Goal: Task Accomplishment & Management: Complete application form

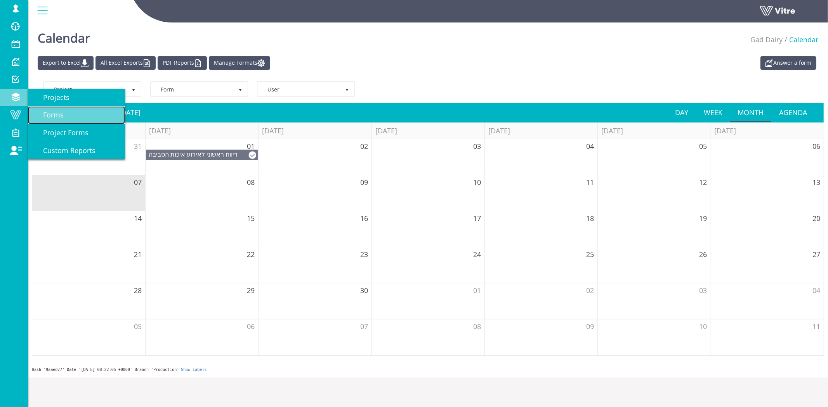
click at [50, 116] on span "Forms" at bounding box center [49, 114] width 30 height 9
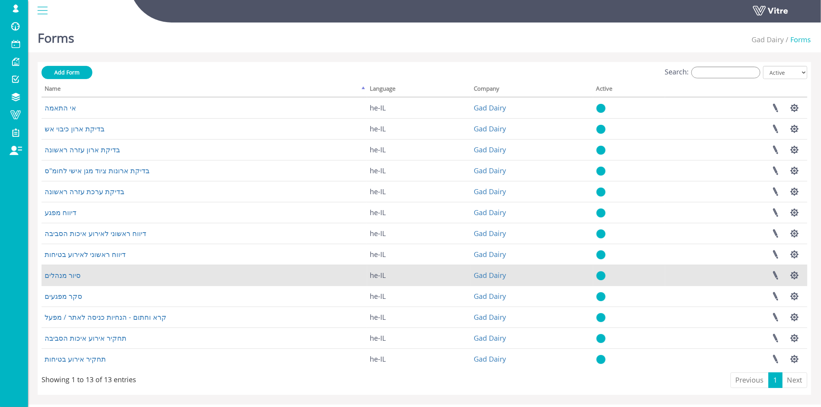
scroll to position [16, 0]
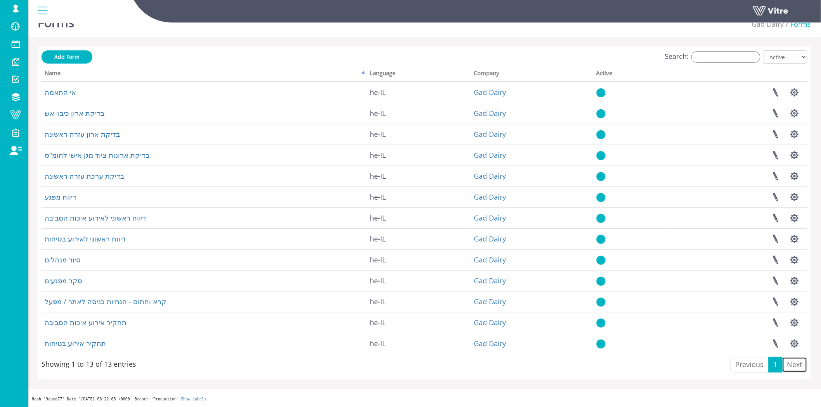
click at [802, 366] on link "Next" at bounding box center [794, 365] width 25 height 16
click at [10, 118] on span at bounding box center [15, 114] width 19 height 9
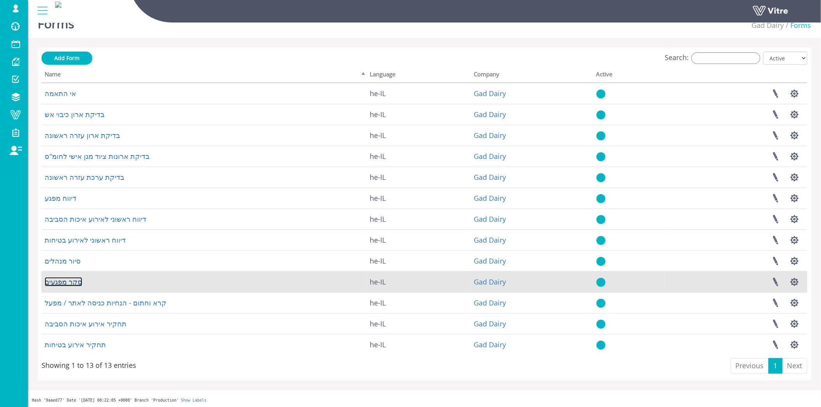
click at [57, 281] on link "סקר מפגעים" at bounding box center [64, 281] width 38 height 9
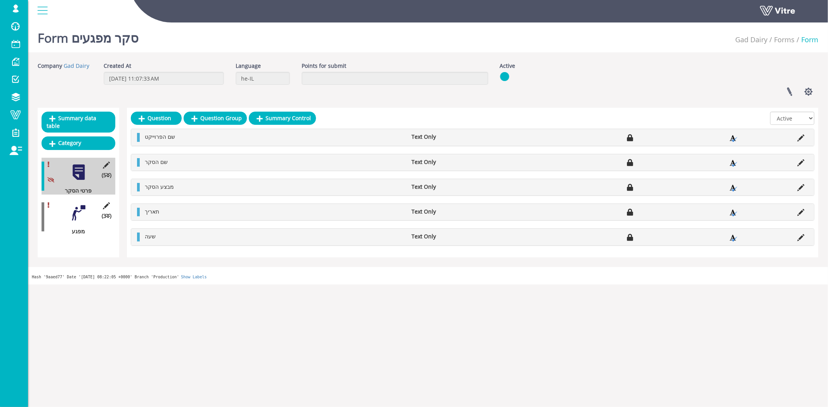
click at [78, 208] on div at bounding box center [78, 212] width 17 height 17
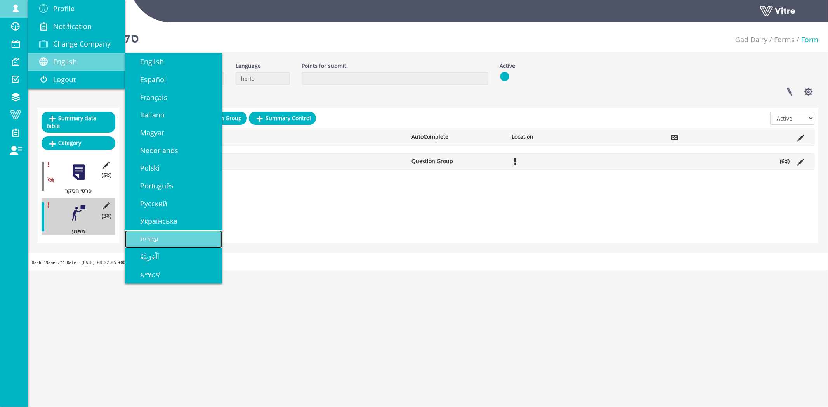
click at [154, 240] on span "עברית" at bounding box center [145, 238] width 28 height 9
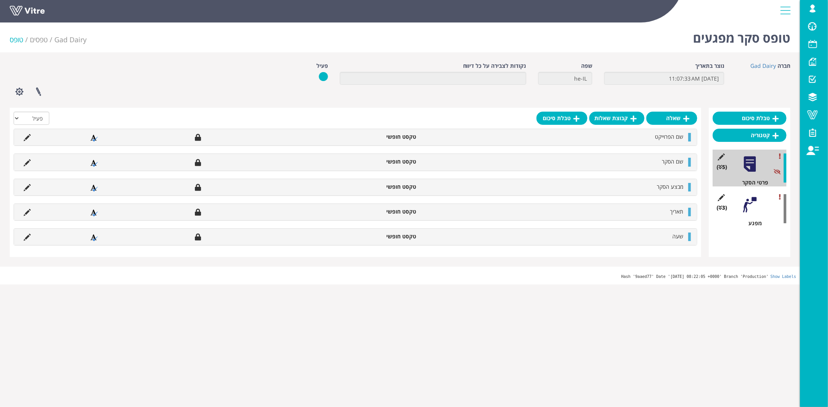
click at [750, 204] on div at bounding box center [749, 204] width 17 height 17
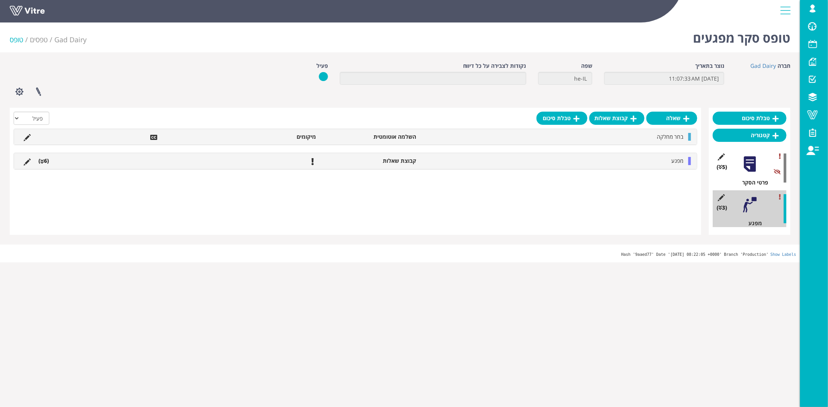
click at [45, 162] on li "(6 )" at bounding box center [44, 161] width 18 height 8
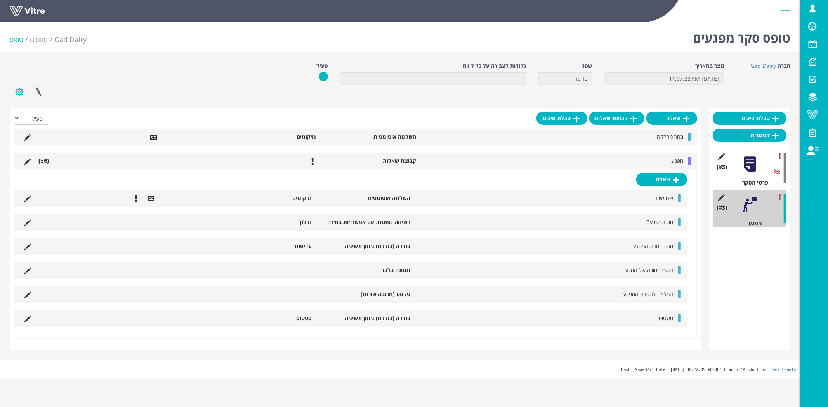
click at [13, 94] on button "button" at bounding box center [19, 91] width 19 height 21
click at [55, 119] on link "הגדרת משתמשים" at bounding box center [40, 120] width 61 height 10
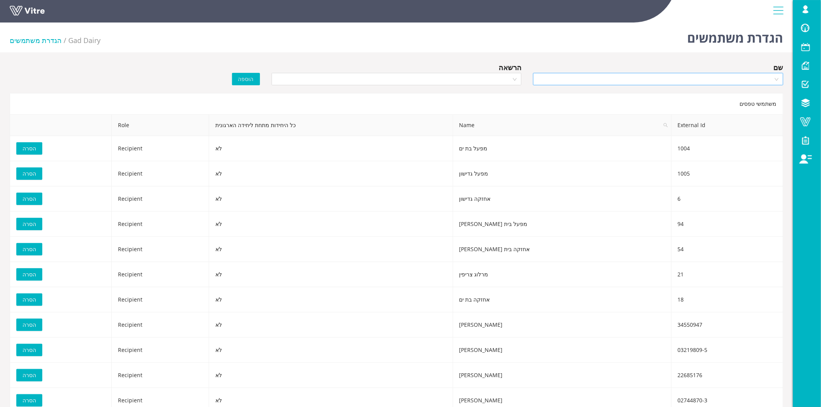
click at [563, 78] on input "search" at bounding box center [655, 79] width 235 height 12
type input "נע"
click at [695, 91] on div "נעומי מייזליש" at bounding box center [658, 94] width 241 height 9
click at [492, 77] on input "search" at bounding box center [393, 79] width 235 height 12
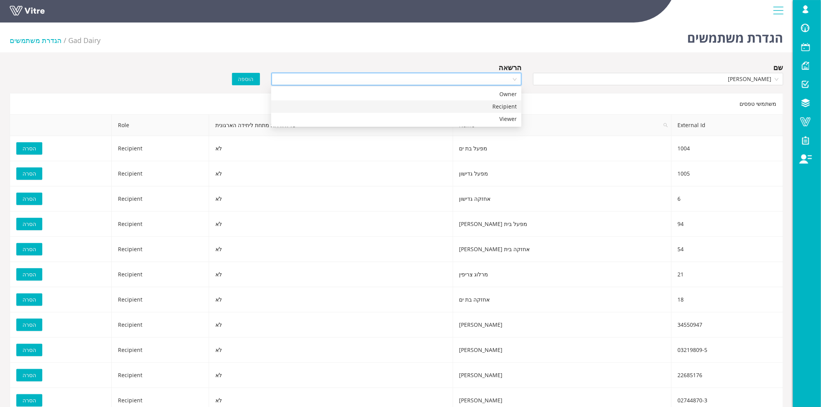
click at [488, 105] on div "Recipient" at bounding box center [396, 106] width 241 height 9
click at [238, 72] on div "הוספה" at bounding box center [200, 73] width 131 height 23
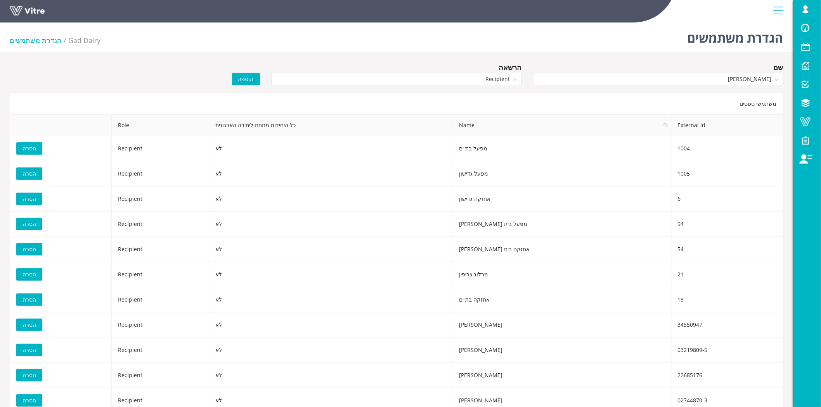
click at [239, 78] on button "הוספה" at bounding box center [246, 79] width 28 height 12
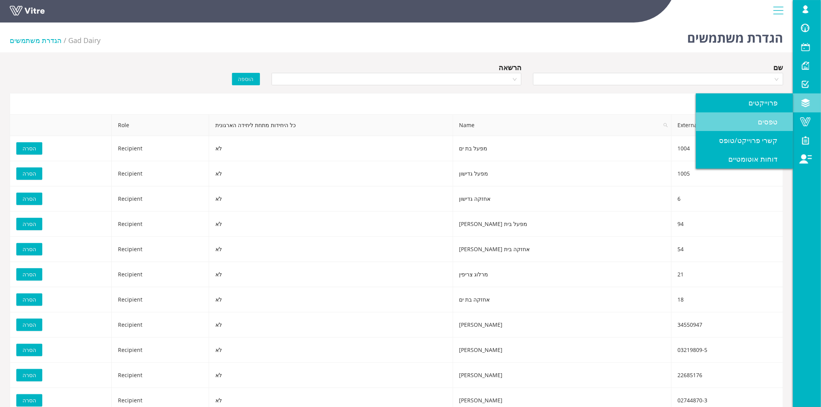
click at [770, 122] on span "טפסים" at bounding box center [772, 121] width 29 height 9
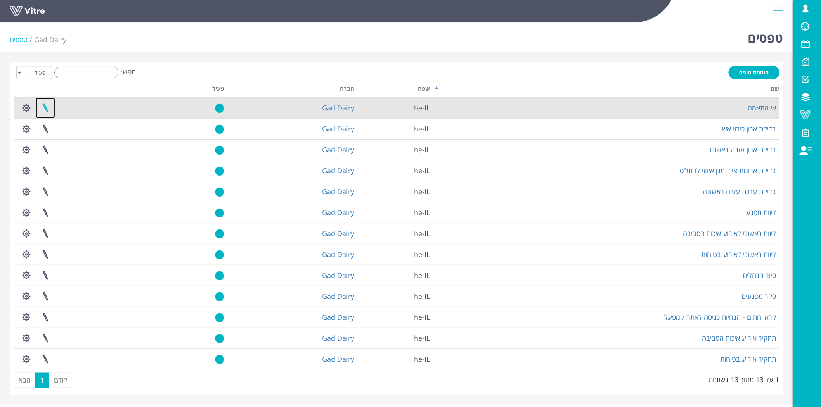
click at [47, 109] on link at bounding box center [45, 108] width 19 height 21
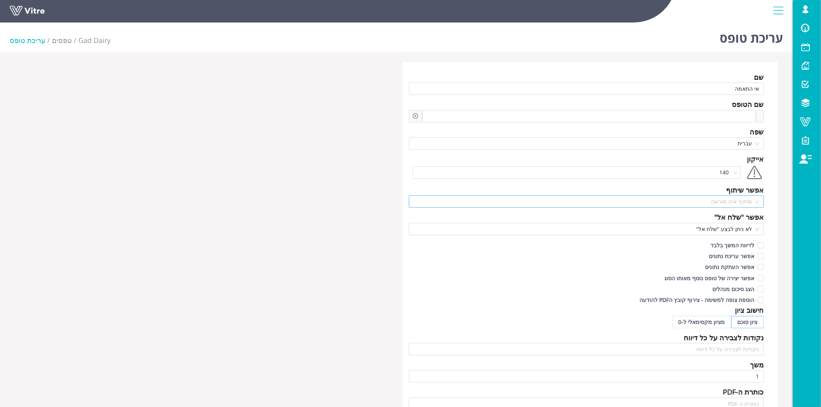
click at [740, 203] on span "שיתוף אינו מורשה" at bounding box center [587, 202] width 346 height 12
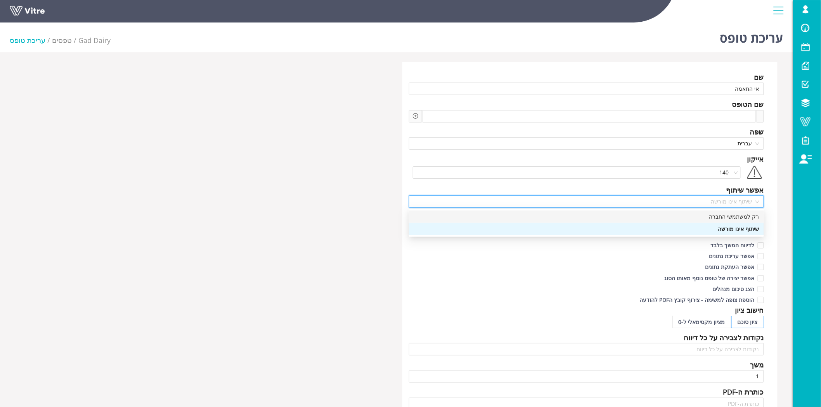
click at [731, 215] on div "רק למשתמשי החברה" at bounding box center [587, 217] width 346 height 9
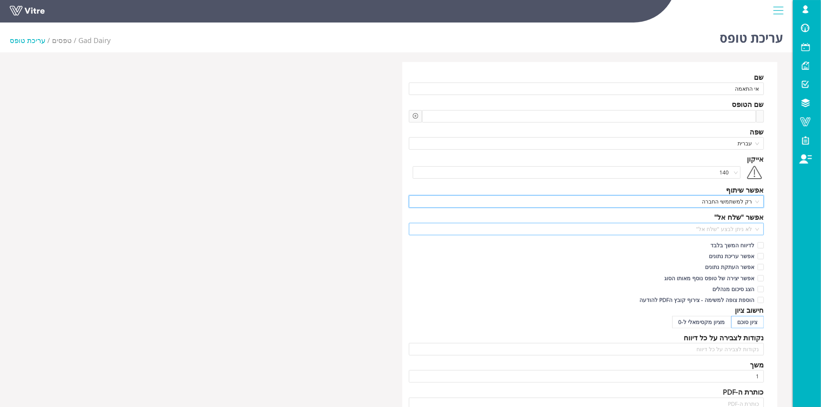
click at [748, 230] on span "לא ניתן לבצע "שלח אל"" at bounding box center [587, 229] width 346 height 12
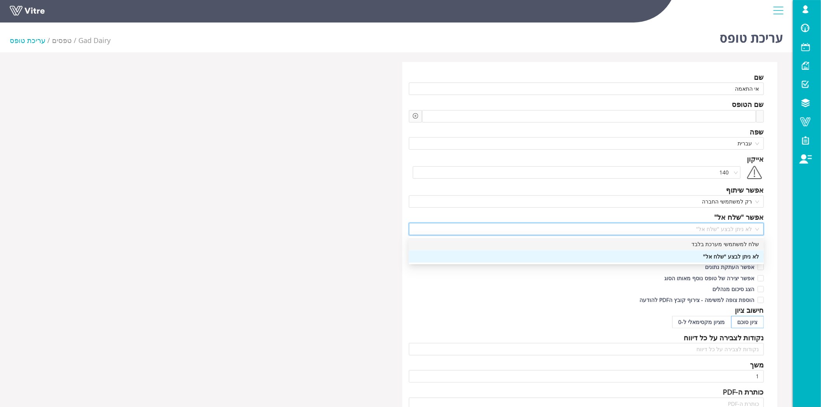
click at [740, 244] on div "שלח למשתמשי מערכת בלבד" at bounding box center [587, 244] width 346 height 9
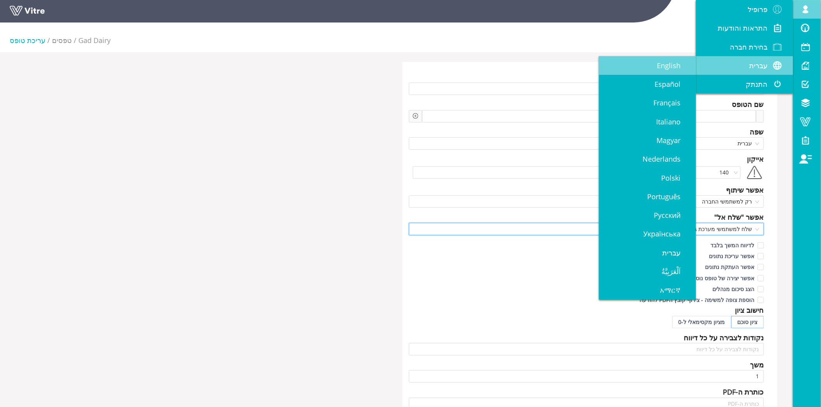
click at [666, 62] on span "English" at bounding box center [673, 65] width 33 height 9
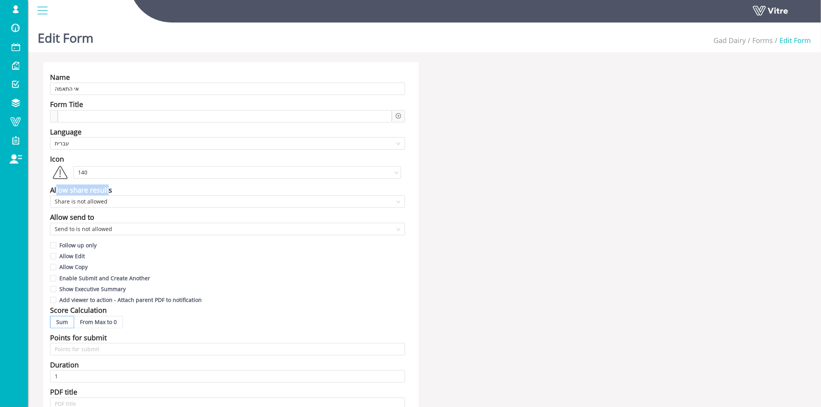
drag, startPoint x: 57, startPoint y: 193, endPoint x: 109, endPoint y: 192, distance: 52.4
click at [109, 192] on div "Allow share results" at bounding box center [81, 190] width 62 height 11
click at [111, 192] on div "Allow share results" at bounding box center [81, 190] width 62 height 11
drag, startPoint x: 116, startPoint y: 190, endPoint x: 68, endPoint y: 191, distance: 48.9
click at [68, 191] on div "Allow share results" at bounding box center [227, 190] width 355 height 11
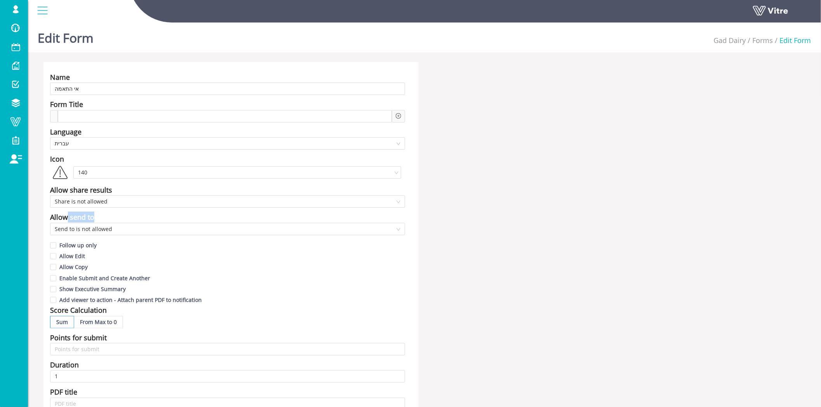
drag, startPoint x: 102, startPoint y: 215, endPoint x: 65, endPoint y: 216, distance: 37.6
click at [65, 216] on div "Allow send to" at bounding box center [227, 217] width 355 height 11
click at [97, 185] on div "Allow share results" at bounding box center [81, 190] width 62 height 11
drag, startPoint x: 121, startPoint y: 187, endPoint x: 67, endPoint y: 186, distance: 53.9
click at [67, 186] on div "Allow share results" at bounding box center [227, 190] width 355 height 11
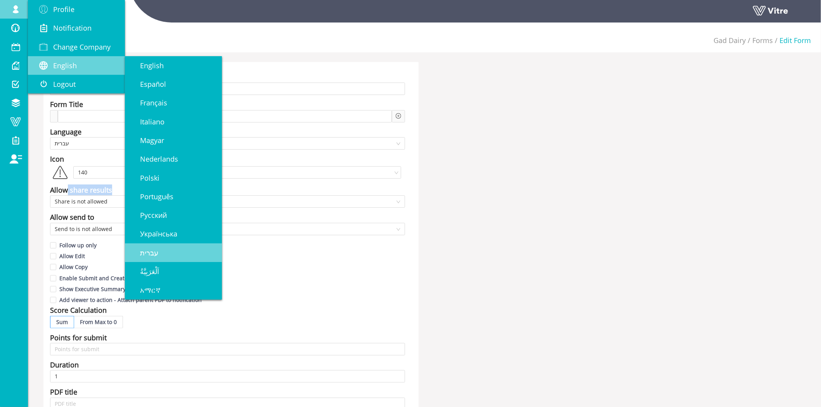
click at [152, 248] on span "עברית" at bounding box center [145, 252] width 28 height 9
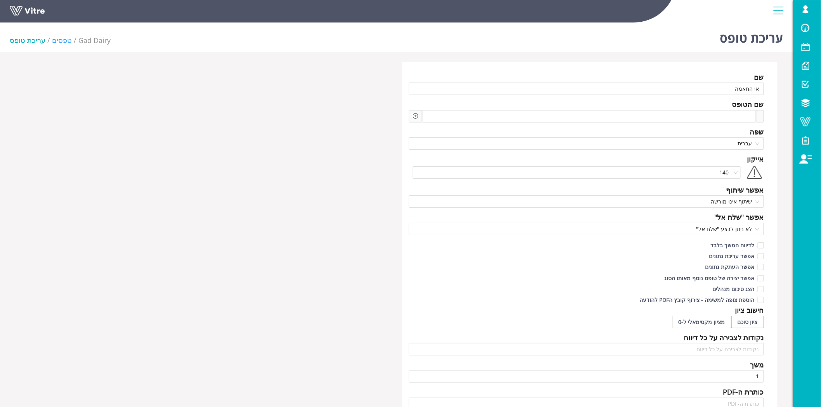
click at [57, 39] on link "טפסים" at bounding box center [62, 40] width 20 height 9
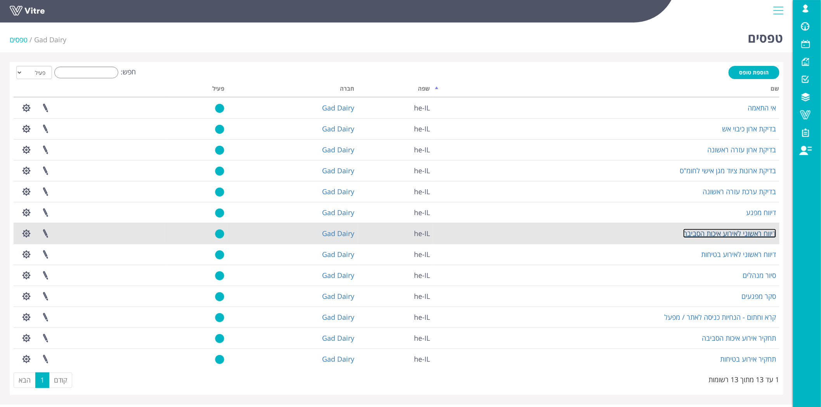
click at [743, 234] on link "דיווח ראשוני לאירוע איכות הסביבה" at bounding box center [729, 233] width 93 height 9
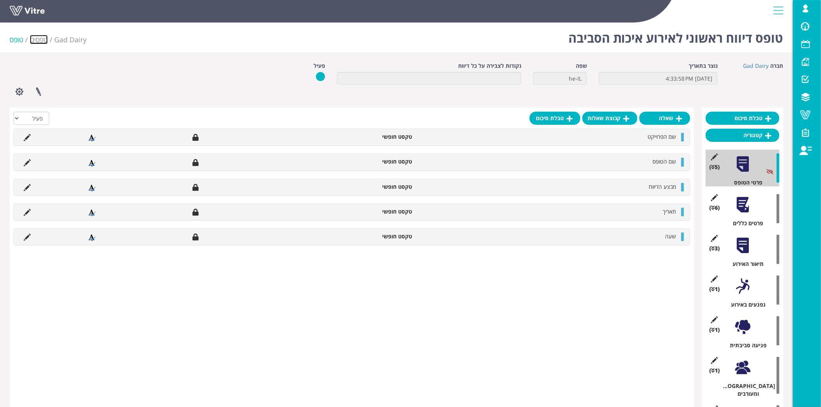
click at [42, 40] on link "טפסים" at bounding box center [39, 39] width 18 height 9
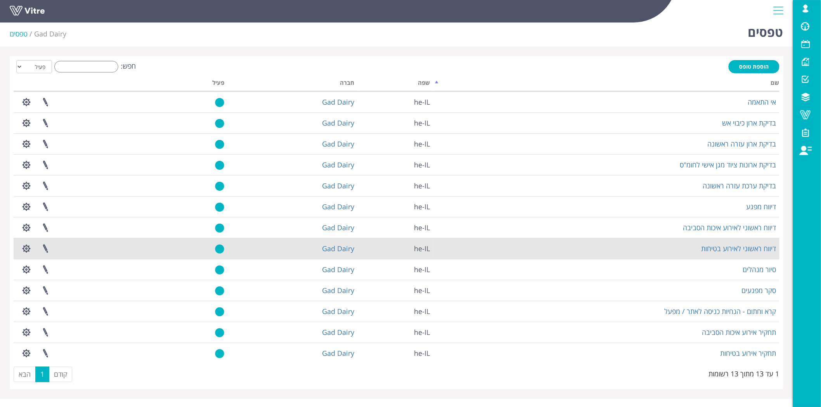
scroll to position [16, 0]
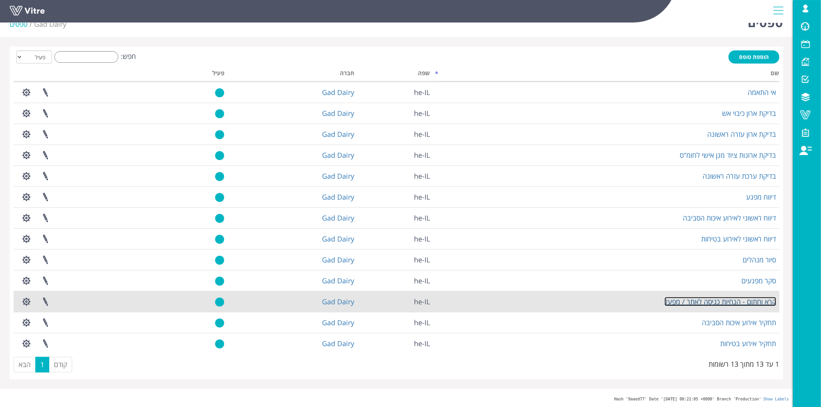
click at [742, 299] on link "קרא וחתום - הנחיות כניסה לאתר / מפעל" at bounding box center [721, 301] width 112 height 9
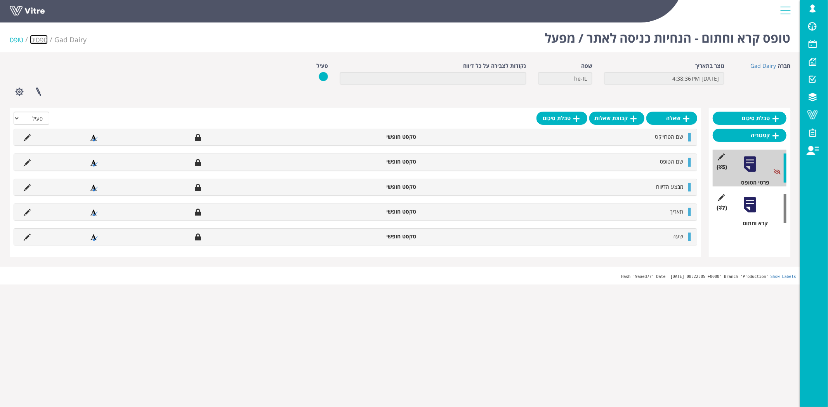
click at [36, 36] on link "טפסים" at bounding box center [39, 39] width 18 height 9
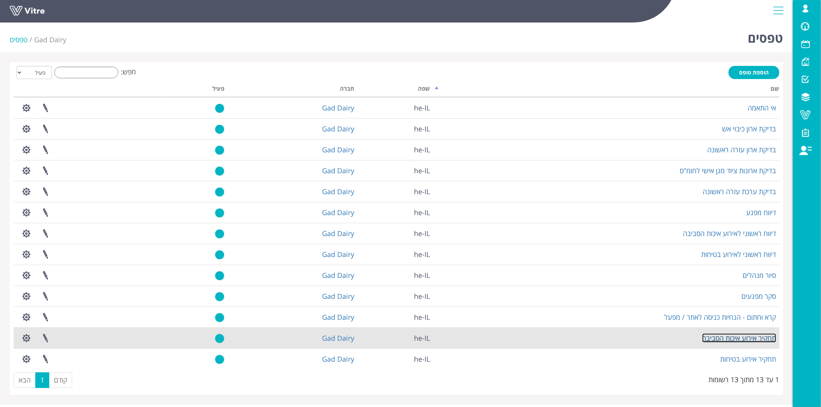
click at [755, 338] on link "תחקיר אירוע איכות הסביבה" at bounding box center [739, 338] width 74 height 9
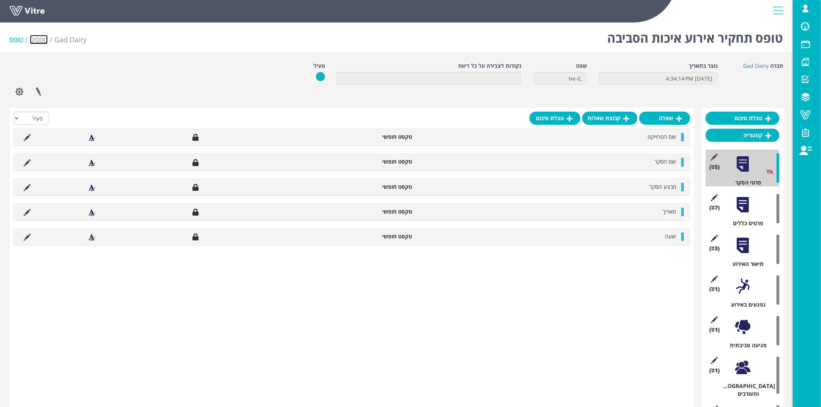
click at [39, 42] on link "טפסים" at bounding box center [39, 39] width 18 height 9
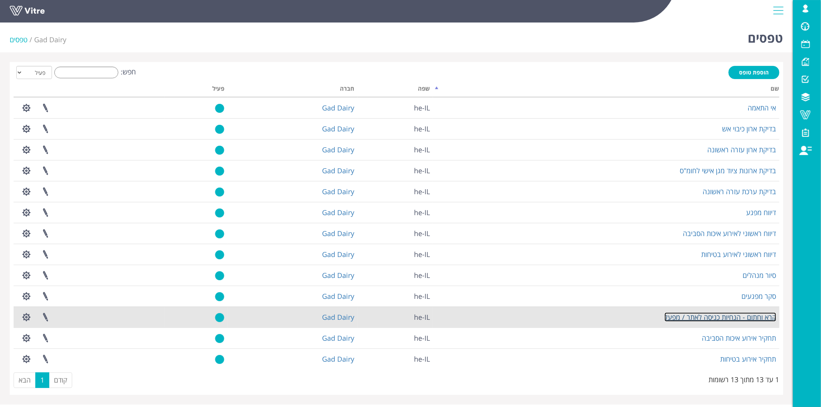
click at [753, 320] on link "קרא וחתום - הנחיות כניסה לאתר / מפעל" at bounding box center [721, 317] width 112 height 9
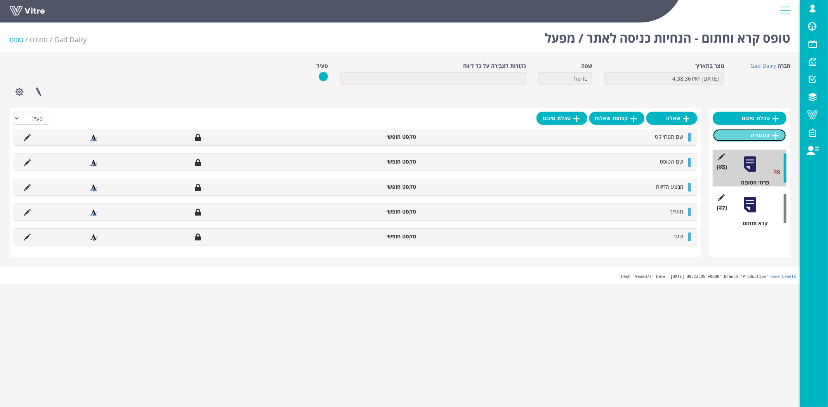
click at [766, 135] on link "קטגוריה" at bounding box center [749, 135] width 74 height 13
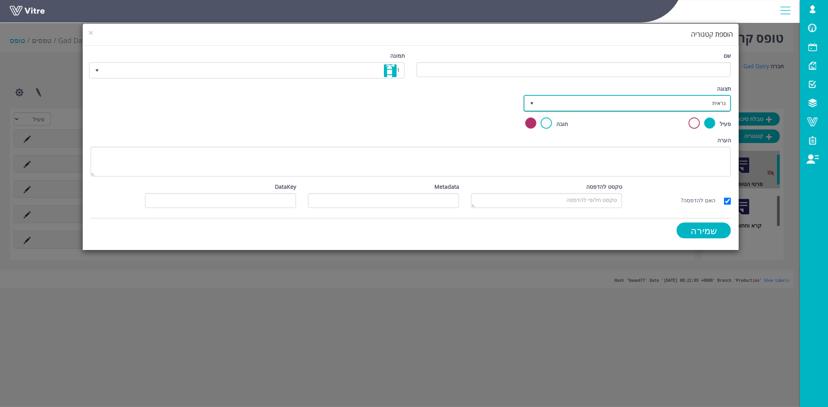
click at [667, 102] on span "נראית" at bounding box center [634, 103] width 192 height 14
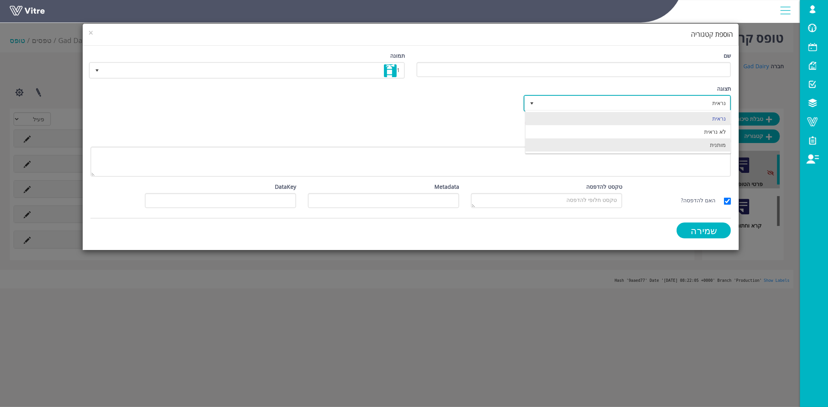
click at [703, 145] on li "מותנית" at bounding box center [627, 144] width 205 height 13
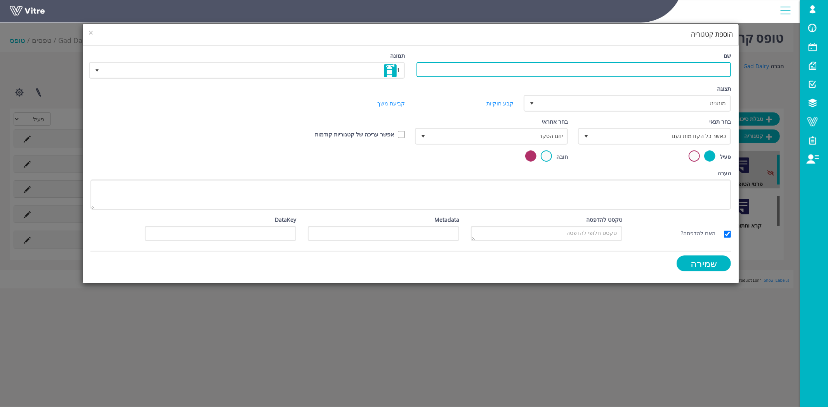
click at [673, 74] on input "שם" at bounding box center [573, 69] width 314 height 15
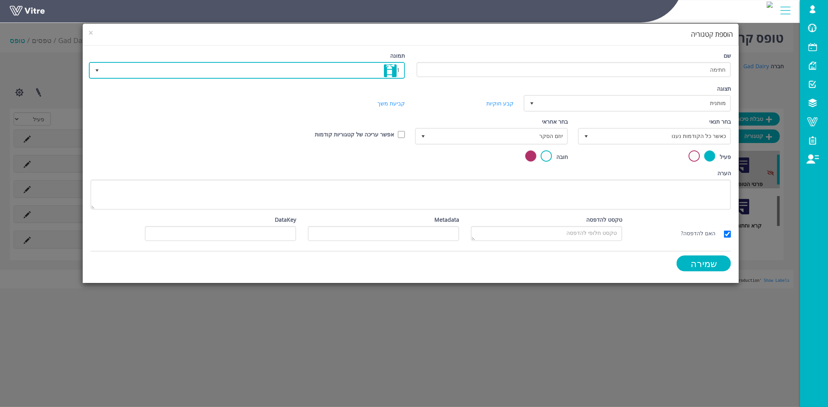
click at [276, 63] on span "1" at bounding box center [254, 70] width 300 height 14
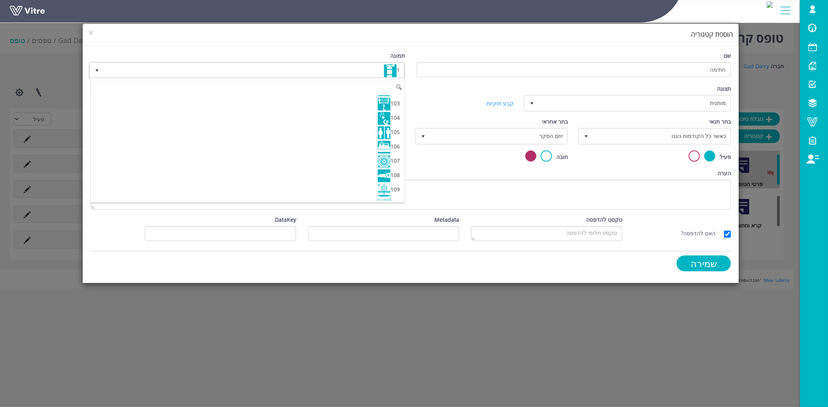
scroll to position [1788, 0]
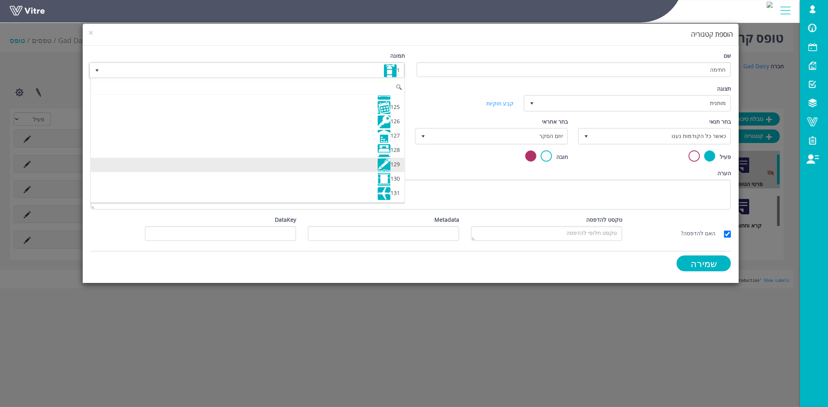
click at [367, 167] on li "129" at bounding box center [247, 165] width 313 height 14
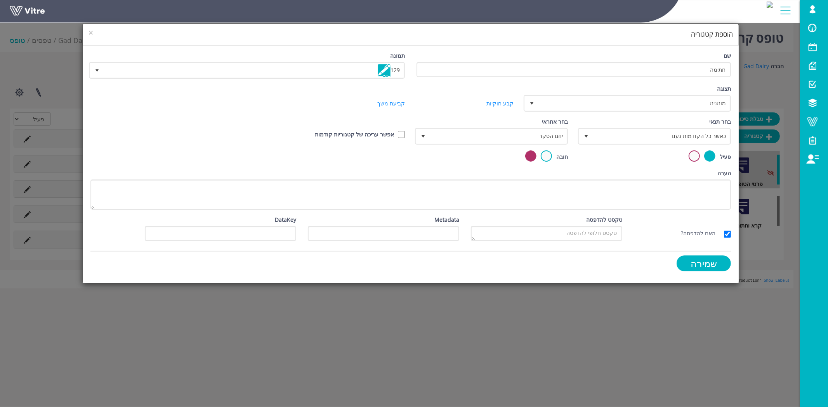
click at [421, 165] on div "חובה" at bounding box center [491, 160] width 163 height 19
click at [710, 133] on span "כאשר כל הקודמות נענו" at bounding box center [660, 136] width 137 height 14
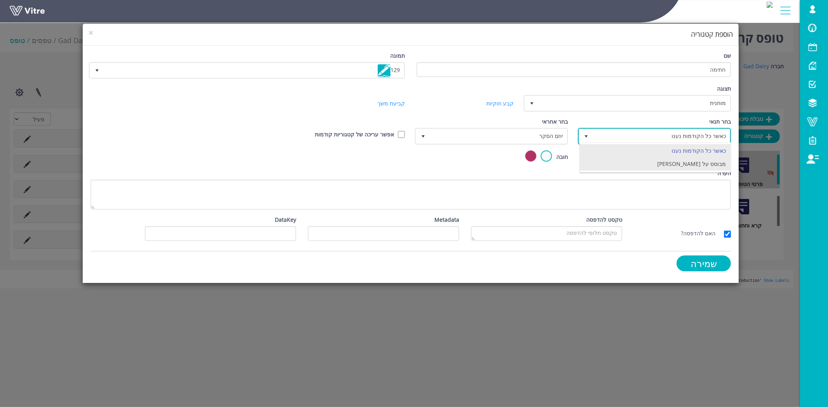
click at [708, 165] on li "מבוסס על [PERSON_NAME]" at bounding box center [655, 164] width 151 height 13
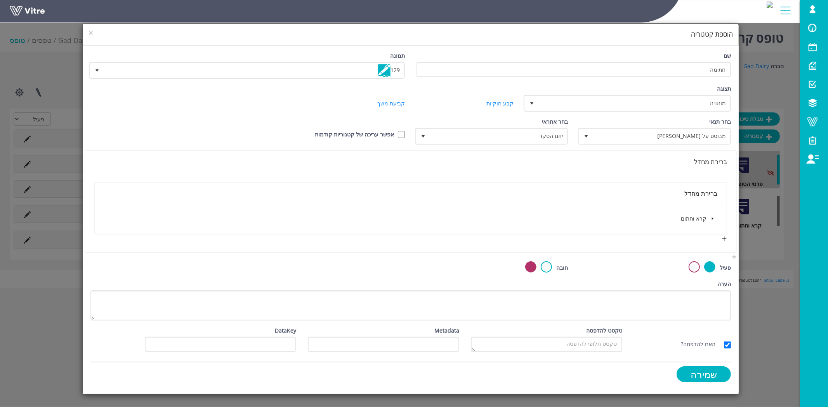
click at [714, 220] on span at bounding box center [712, 218] width 9 height 9
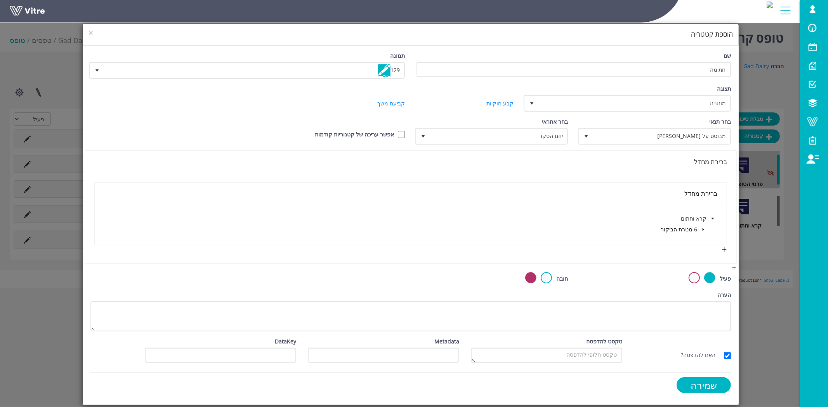
click at [700, 231] on span at bounding box center [702, 229] width 9 height 9
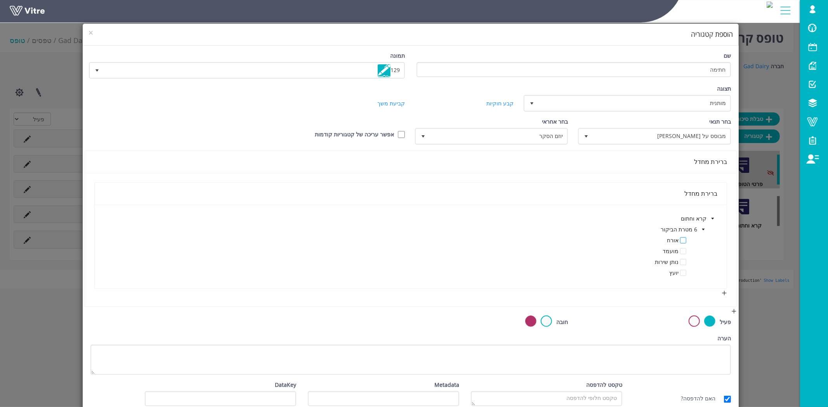
click at [684, 240] on span at bounding box center [683, 240] width 6 height 6
click at [684, 237] on span at bounding box center [683, 240] width 6 height 6
click at [701, 133] on span "מבוסס על [PERSON_NAME]" at bounding box center [660, 136] width 137 height 14
click at [533, 189] on div "ברירת מחדל" at bounding box center [410, 194] width 613 height 10
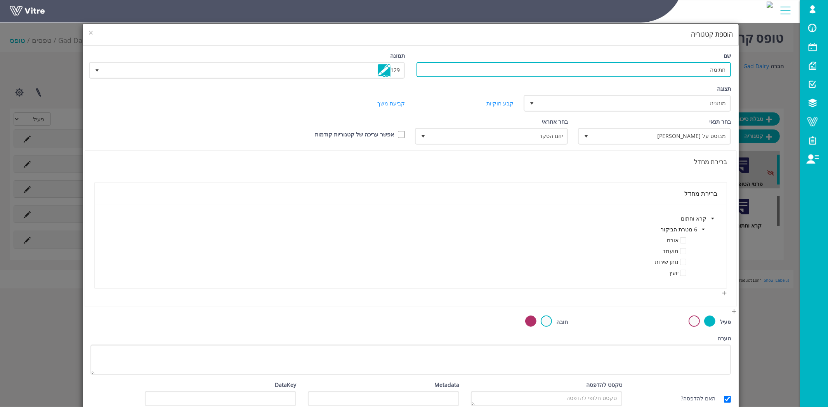
click at [652, 71] on input "חתימה" at bounding box center [573, 69] width 314 height 15
type input "ה"
type input "הנחיות - אורחים"
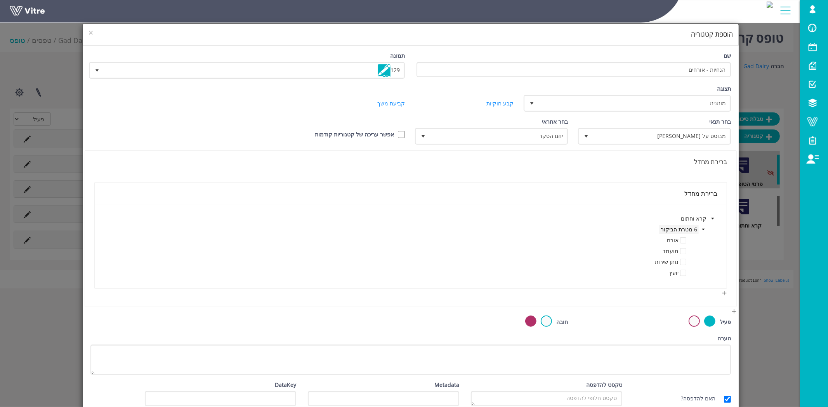
click at [696, 228] on span "6 מטרת הביקור" at bounding box center [678, 229] width 36 height 7
click at [705, 228] on icon "caret-down" at bounding box center [703, 230] width 4 height 4
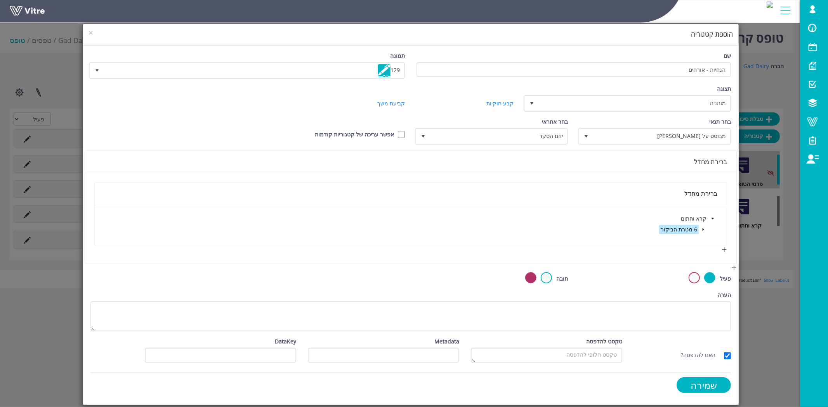
click at [703, 228] on icon "caret-down" at bounding box center [703, 230] width 4 height 4
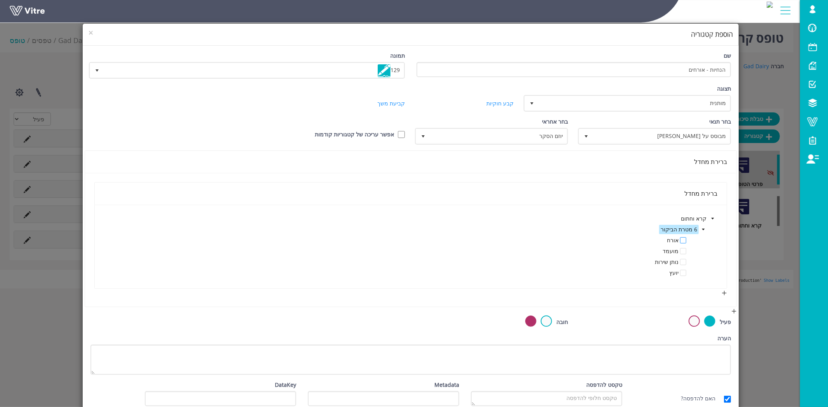
click at [682, 237] on span at bounding box center [683, 240] width 6 height 6
click at [682, 249] on span at bounding box center [683, 251] width 6 height 6
click at [531, 137] on span "יוזם הסקר" at bounding box center [497, 136] width 137 height 14
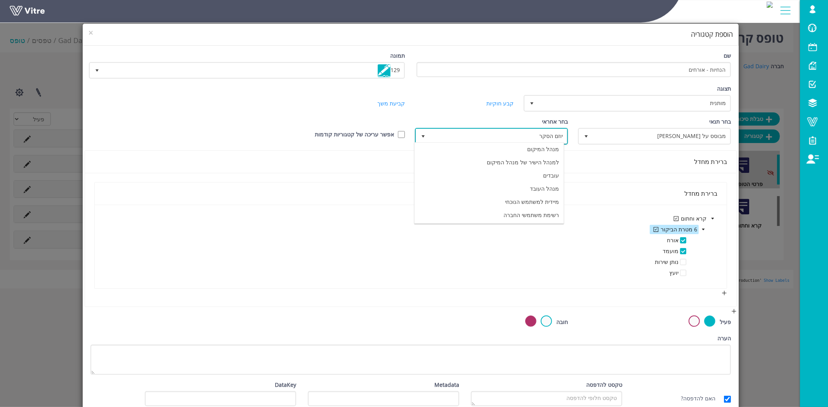
scroll to position [55, 0]
click at [535, 203] on li "מיידית למשתמש הנוכחי" at bounding box center [488, 202] width 149 height 13
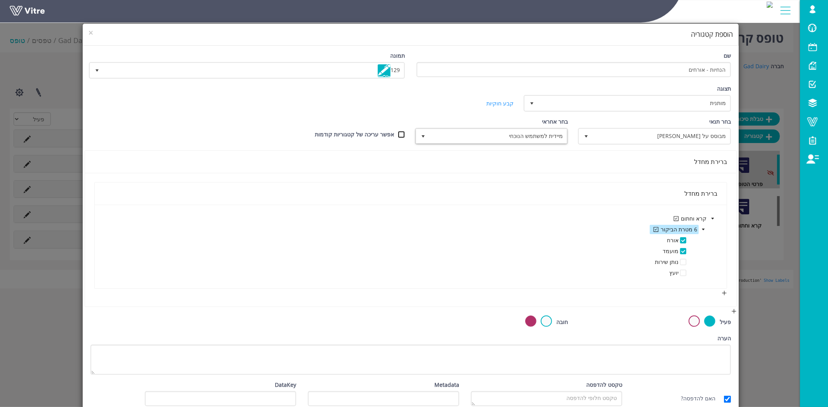
click at [404, 132] on input "אפשר עריכה של קטגוריות קודמות" at bounding box center [401, 134] width 7 height 7
checkbox input "true"
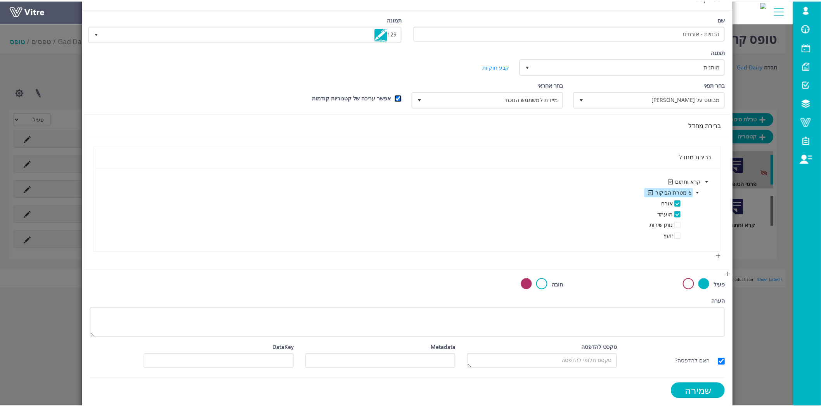
scroll to position [40, 0]
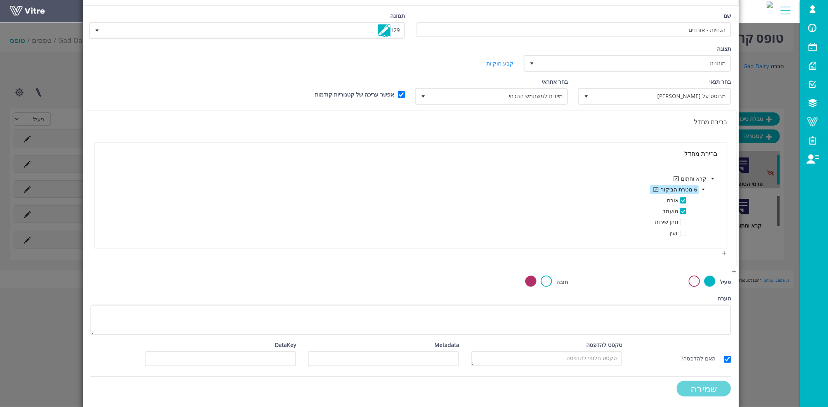
click at [699, 386] on input "שמירה" at bounding box center [703, 389] width 54 height 16
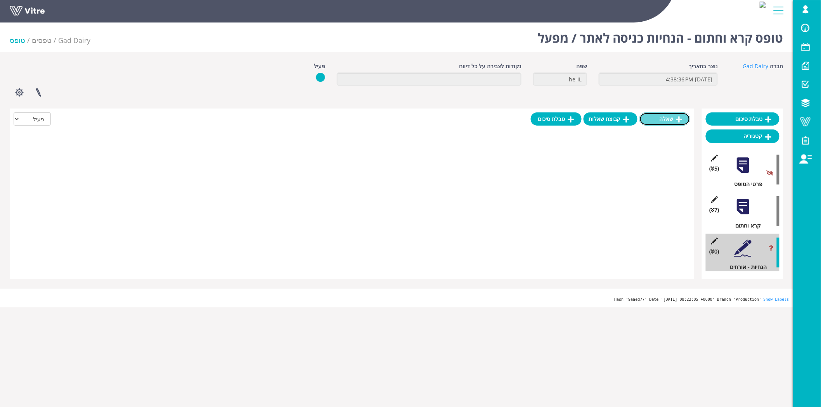
click at [667, 121] on link "שאלה" at bounding box center [664, 119] width 51 height 13
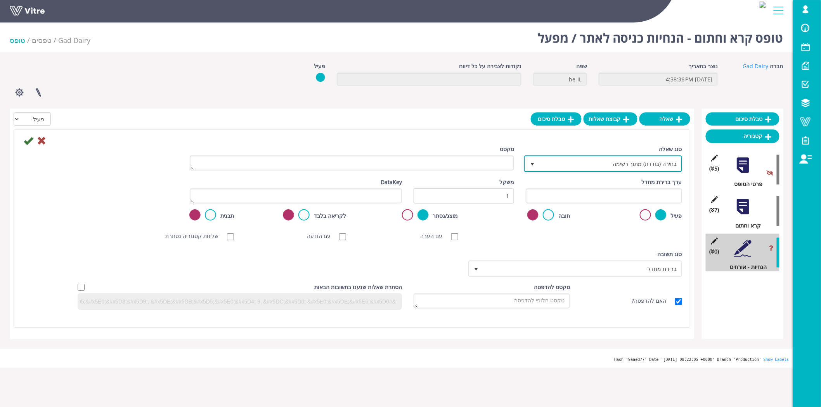
click at [611, 163] on span "בחירה (בודדת) מתוך רשימה" at bounding box center [610, 164] width 142 height 14
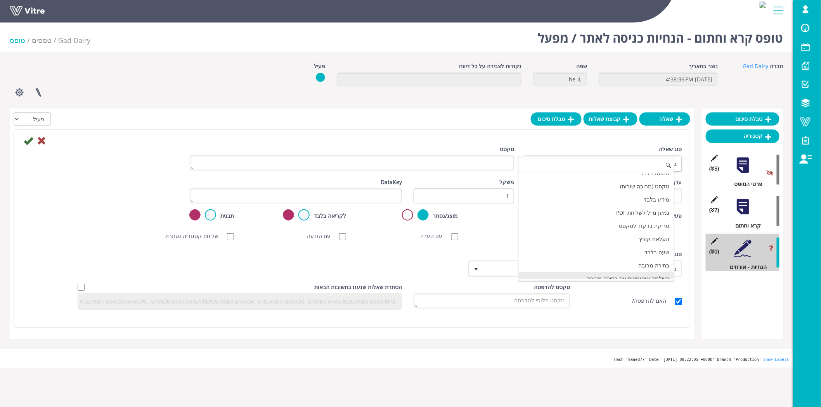
scroll to position [172, 0]
click at [652, 203] on li "מידע בלבד" at bounding box center [597, 205] width 156 height 13
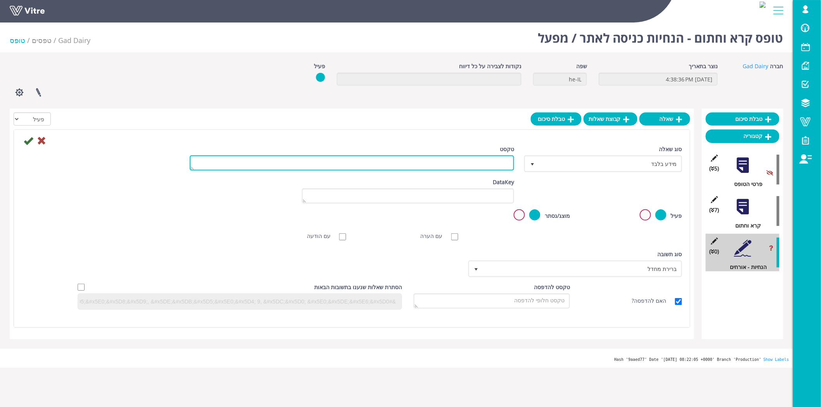
click at [503, 164] on textarea "טקסט" at bounding box center [352, 163] width 324 height 15
type textarea "הנחיות בטיחות לאורחים"
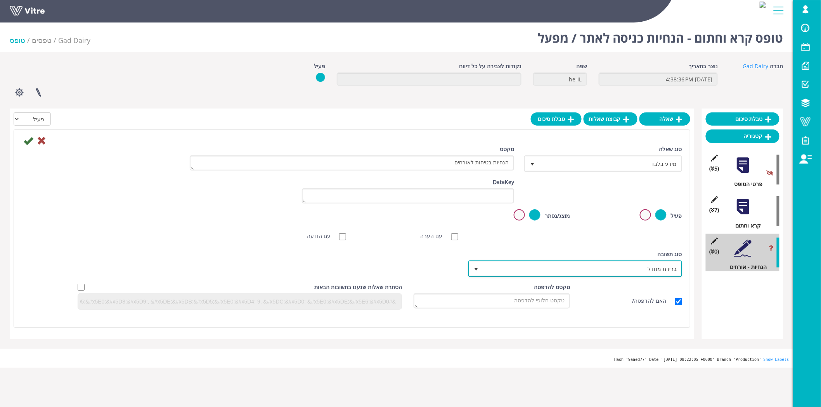
click at [582, 268] on span "ברירת מחדל" at bounding box center [582, 269] width 198 height 14
click at [568, 268] on li "ברירת מחדל" at bounding box center [567, 269] width 211 height 13
click at [47, 160] on div "סוג שאלה מידע בלבד 24 טקסט הנחיות בטיחות לאורחים" at bounding box center [352, 161] width 672 height 33
click at [24, 141] on icon at bounding box center [28, 140] width 9 height 9
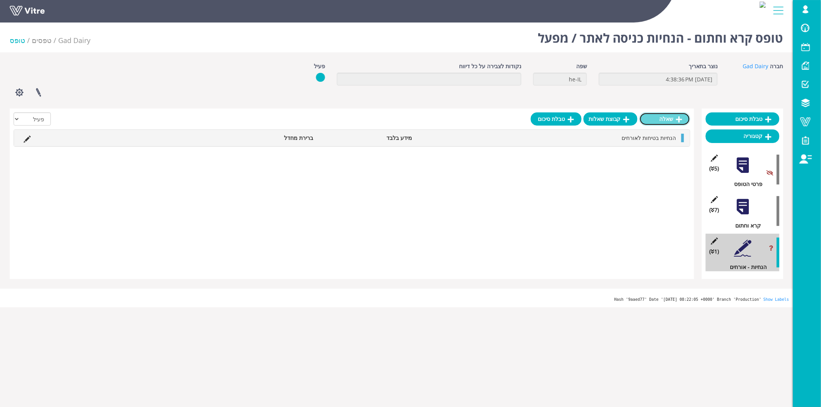
click at [669, 121] on link "שאלה" at bounding box center [664, 119] width 51 height 13
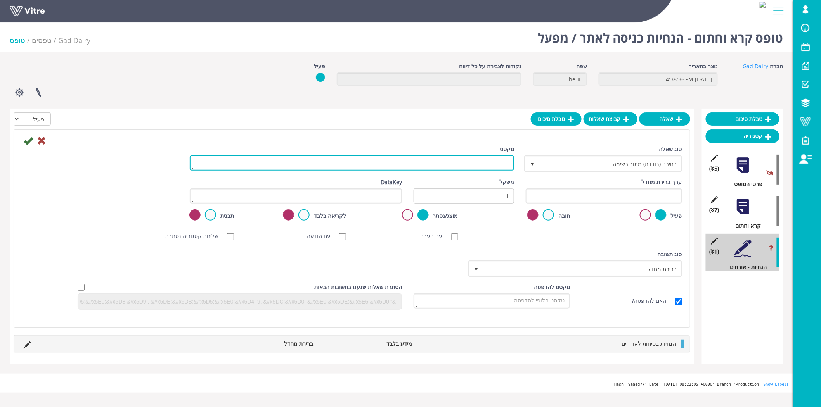
click at [480, 166] on textarea "טקסט" at bounding box center [352, 163] width 324 height 15
type textarea "חתימה לאישור"
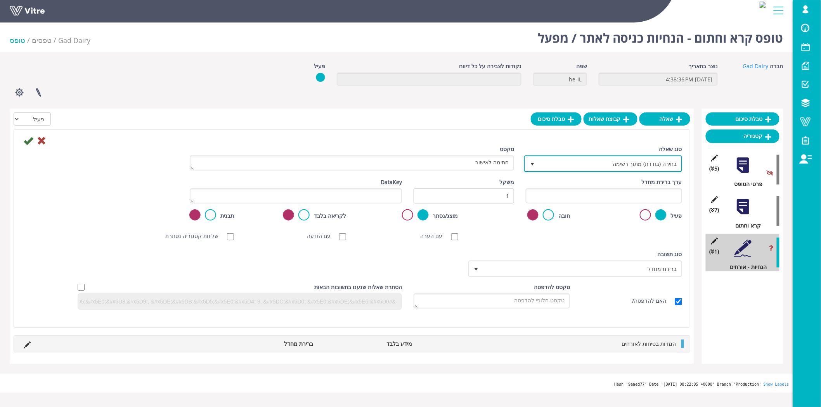
click at [585, 169] on span "בחירה (בודדת) מתוך רשימה" at bounding box center [610, 164] width 142 height 14
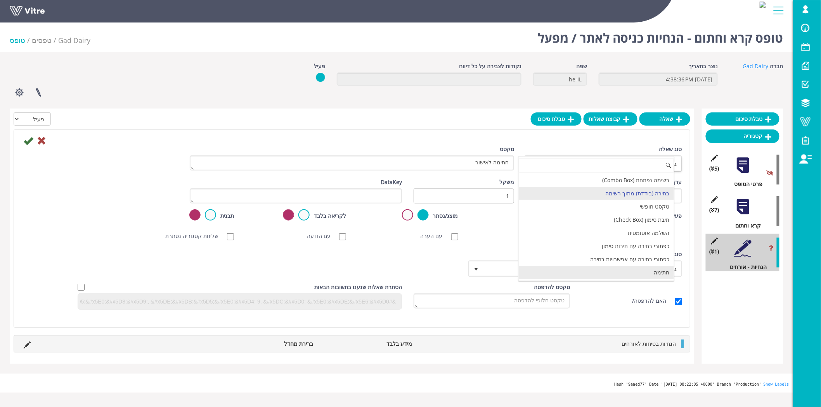
click at [642, 274] on li "חתימה" at bounding box center [597, 272] width 156 height 13
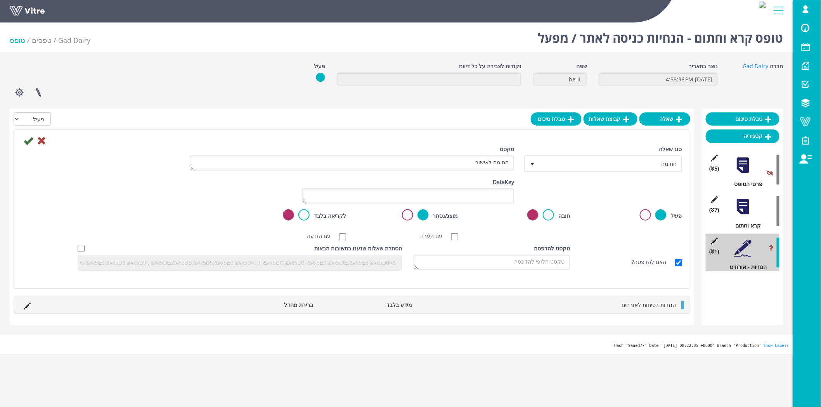
click at [22, 136] on div at bounding box center [352, 140] width 672 height 9
click at [24, 139] on icon at bounding box center [28, 140] width 9 height 9
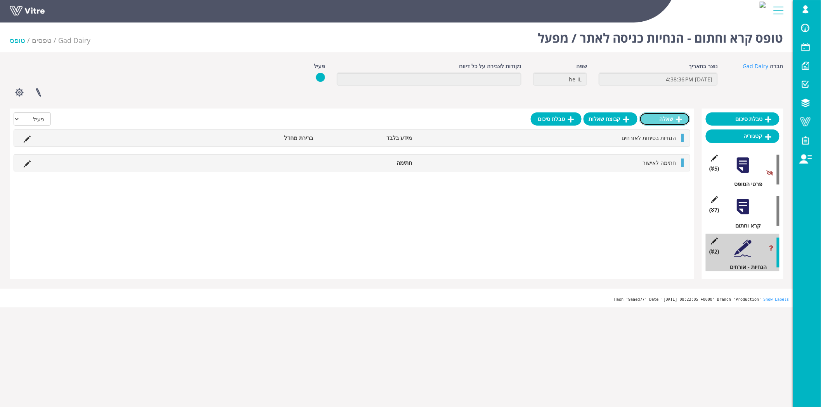
click at [674, 119] on link "שאלה" at bounding box center [664, 119] width 51 height 13
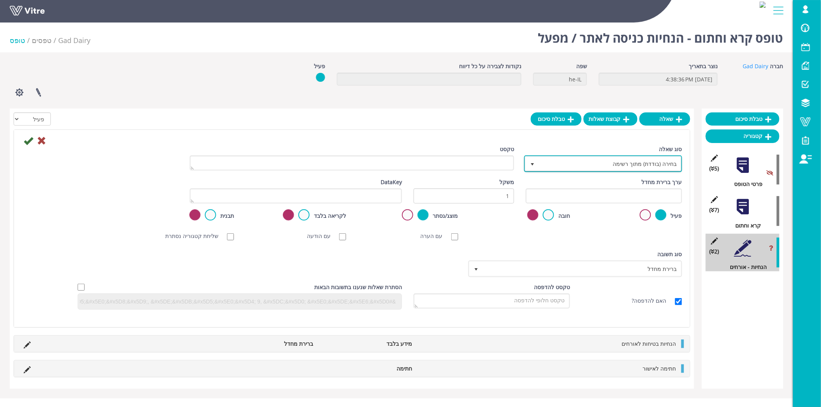
click at [583, 161] on span "בחירה (בודדת) מתוך רשימה" at bounding box center [610, 164] width 142 height 14
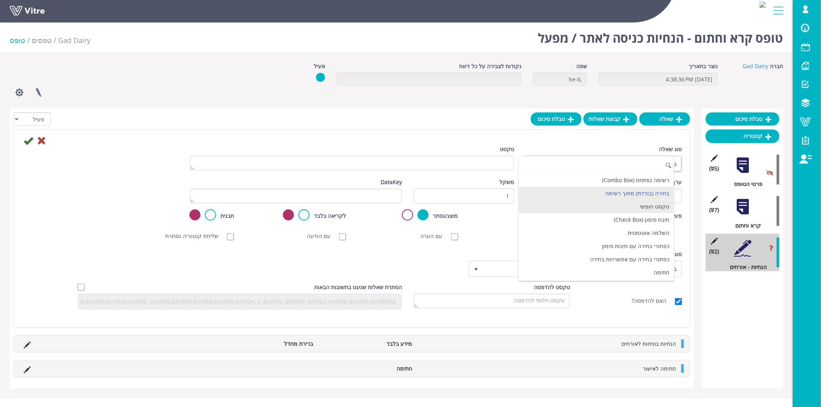
click at [611, 205] on li "טקסט חופשי" at bounding box center [597, 206] width 156 height 13
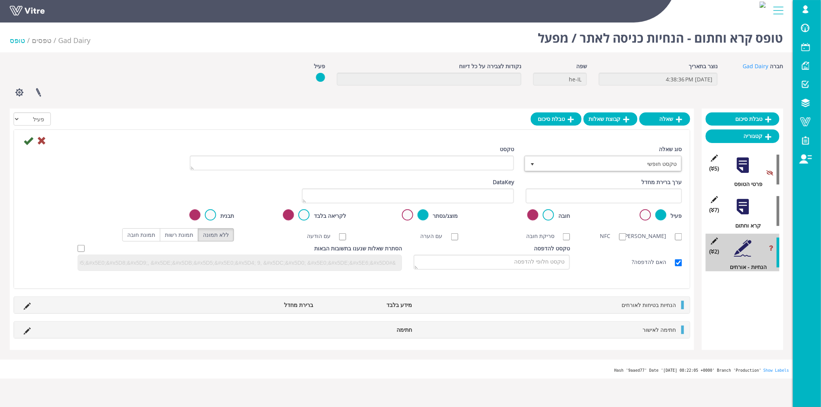
click at [492, 176] on div "טקסט" at bounding box center [352, 160] width 336 height 31
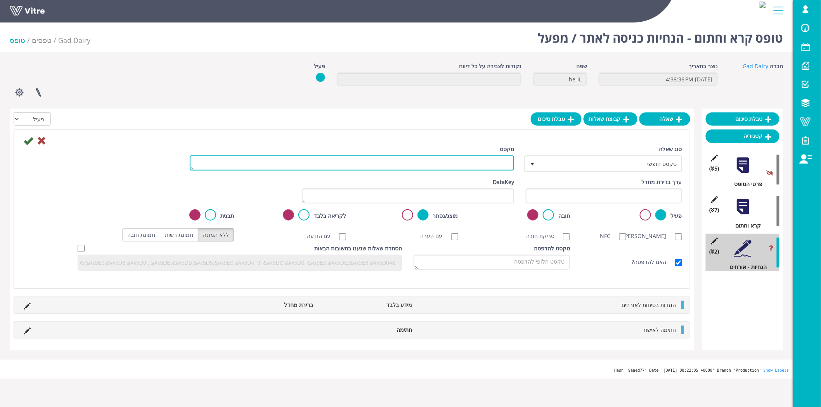
click at [490, 167] on textarea "טקסט" at bounding box center [352, 163] width 324 height 15
type textarea "שם מלא"
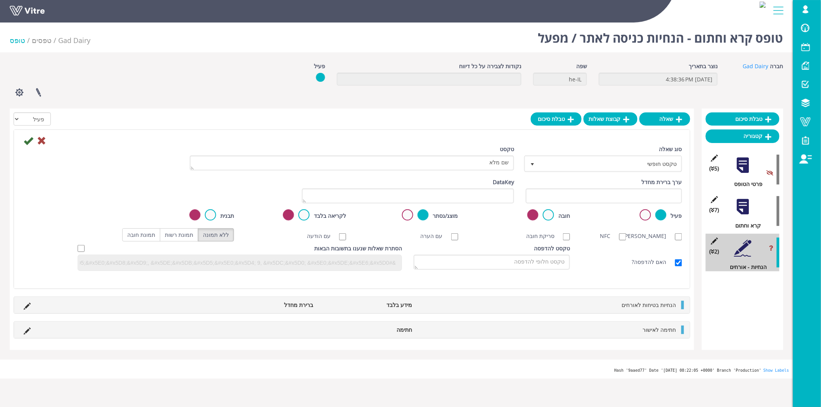
click at [27, 142] on icon at bounding box center [28, 140] width 9 height 9
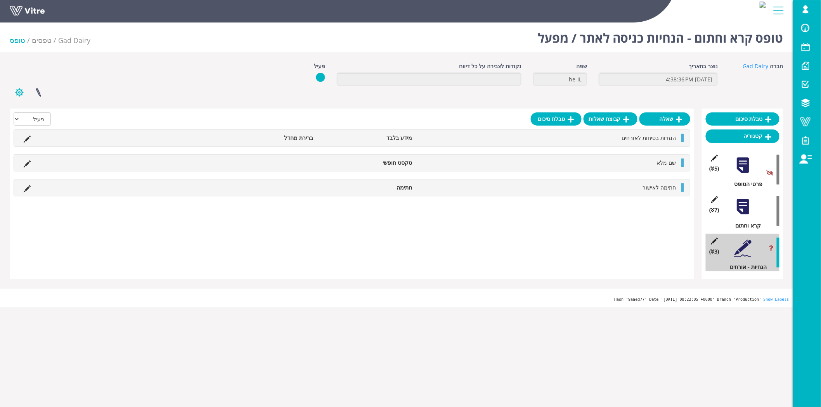
click at [14, 97] on button "button" at bounding box center [19, 92] width 19 height 21
click at [268, 224] on div "שאלה קבוצת שאלות טבלת סיכום הכל פעיל לא פעיל הנחיות בטיחות לאורחים מידע בלבד בר…" at bounding box center [352, 194] width 684 height 171
click at [26, 137] on icon at bounding box center [27, 139] width 7 height 7
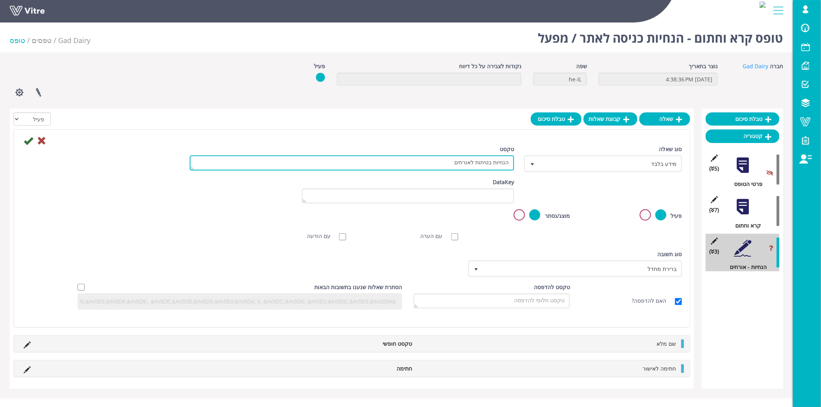
click at [404, 162] on textarea "הנחיות בטיחות לאורחים" at bounding box center [352, 163] width 324 height 15
click at [502, 167] on textarea "הנחיות בטיחות לאורחים" at bounding box center [352, 163] width 324 height 15
click at [500, 164] on textarea "הנחיות בטיחות לאורחים" at bounding box center [352, 163] width 324 height 15
type textarea "הנחיות בטיחות לאורחים 1. יש להיכנס עם ציוד בטיחות בלבד 2.יש לנעול נעלי בטיחות"
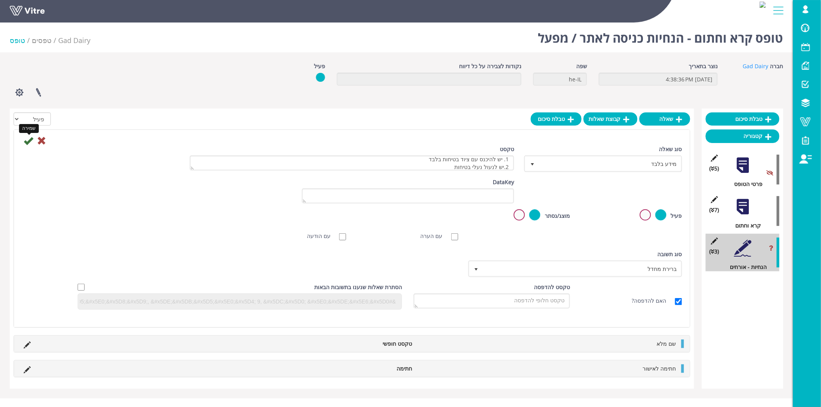
click at [29, 142] on icon at bounding box center [28, 140] width 9 height 9
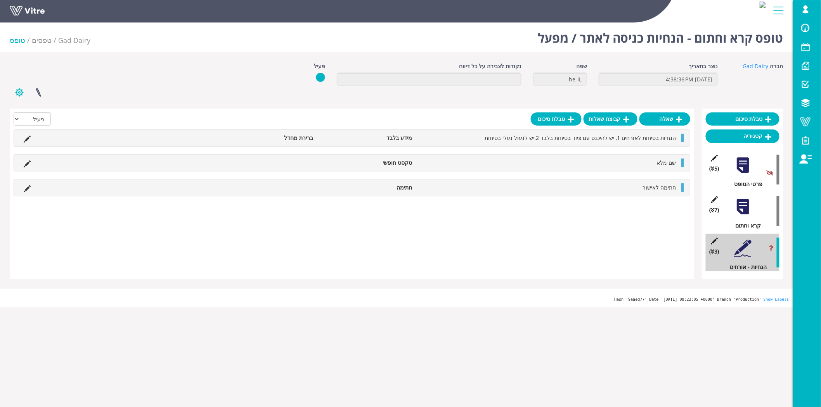
click at [23, 95] on button "button" at bounding box center [19, 92] width 19 height 21
click at [60, 119] on link "הגדרת משתמשים" at bounding box center [40, 121] width 61 height 10
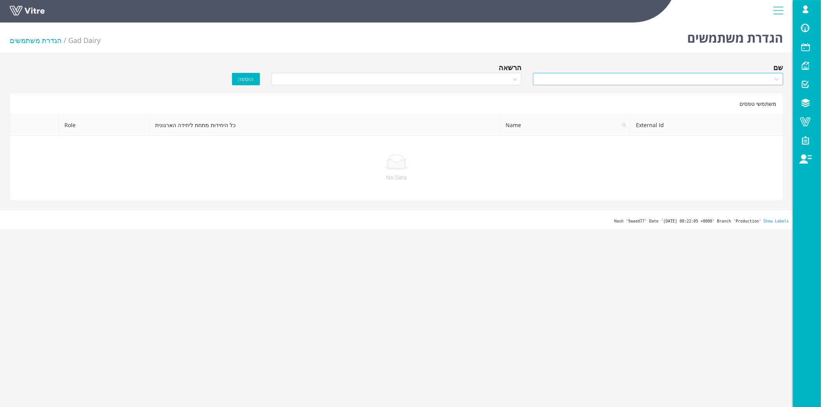
click at [681, 82] on input "search" at bounding box center [655, 79] width 235 height 12
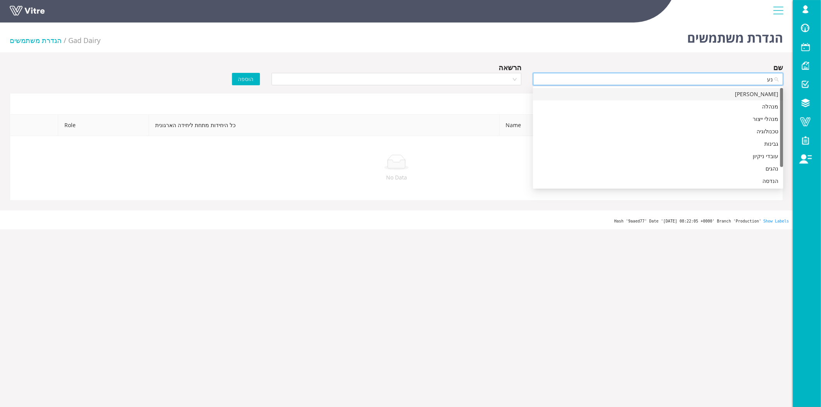
type input "נעו"
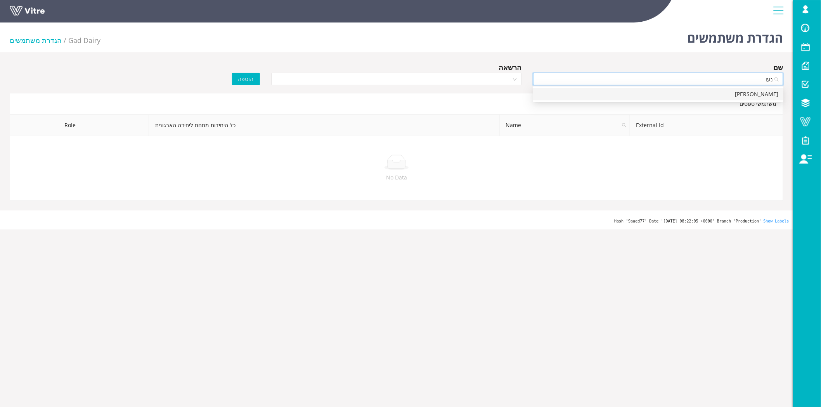
click at [699, 92] on div "[PERSON_NAME]" at bounding box center [658, 94] width 241 height 9
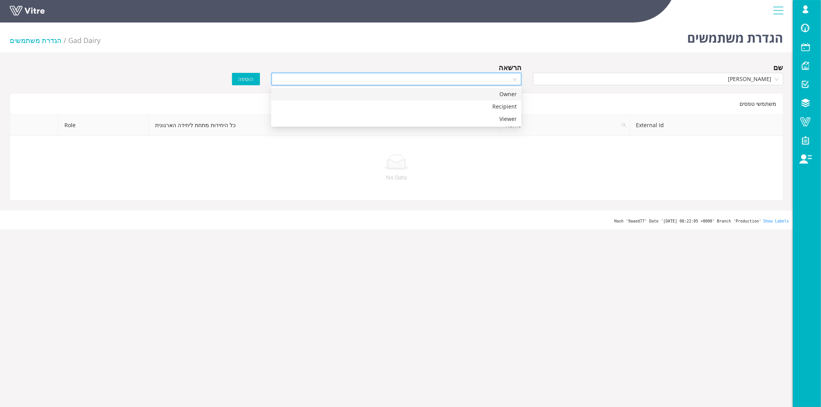
click at [468, 80] on input "search" at bounding box center [393, 79] width 235 height 12
click at [459, 103] on div "Recipient" at bounding box center [396, 106] width 241 height 9
click at [242, 75] on span "הוספה" at bounding box center [246, 79] width 16 height 9
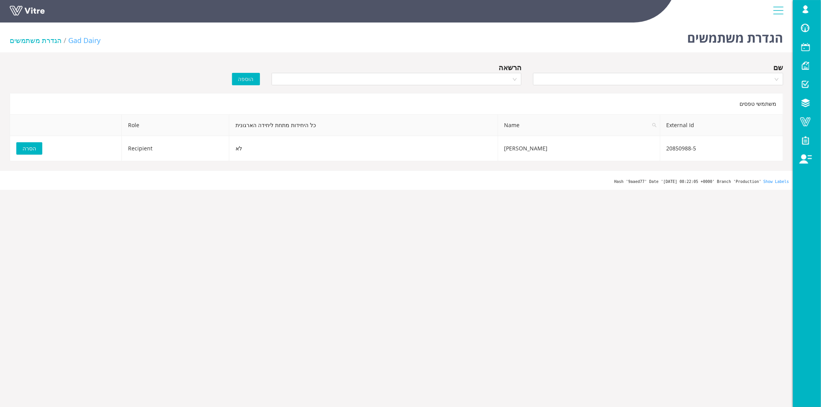
click at [74, 37] on link "Gad Dairy" at bounding box center [84, 40] width 32 height 9
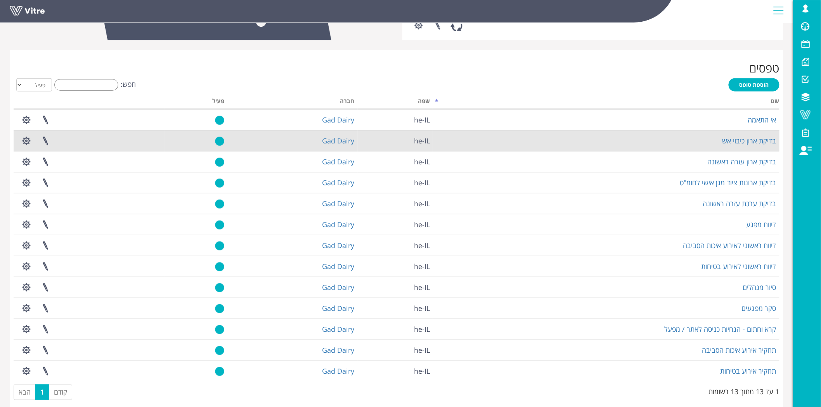
scroll to position [258, 0]
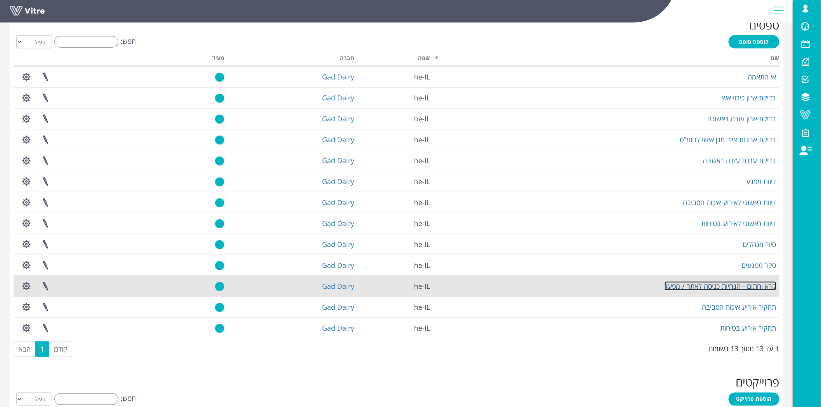
click at [755, 291] on link "קרא וחתום - הנחיות כניסה לאתר / מפעל" at bounding box center [721, 286] width 112 height 9
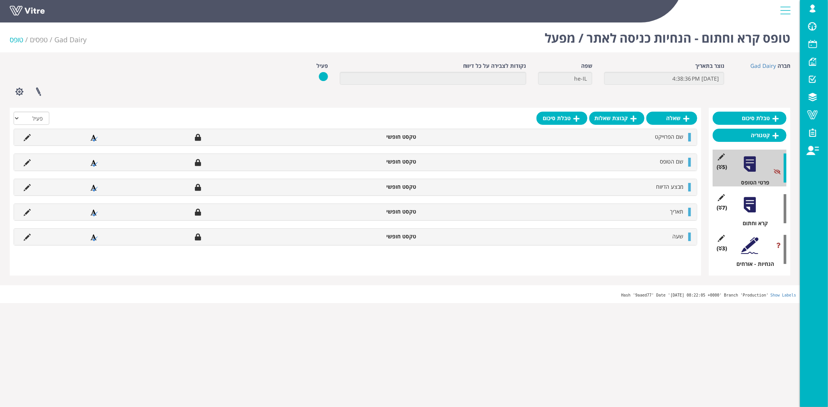
click at [751, 243] on div at bounding box center [749, 245] width 17 height 17
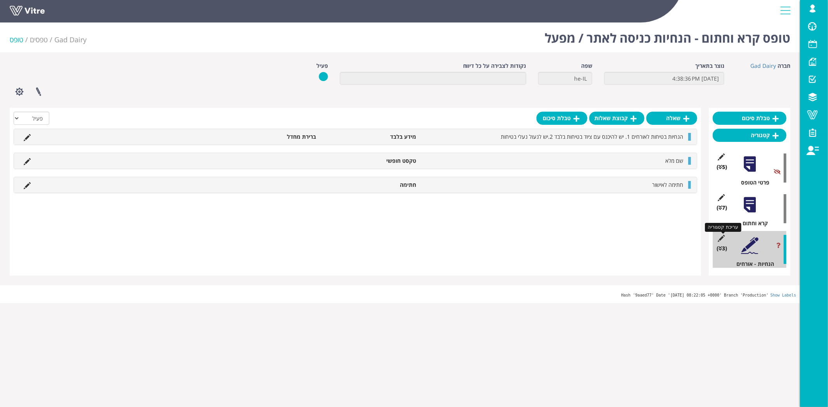
click at [717, 238] on icon at bounding box center [721, 238] width 10 height 7
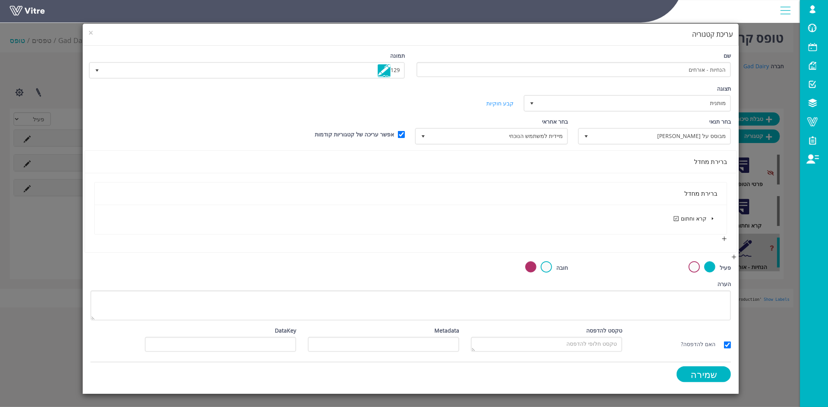
click at [708, 217] on span at bounding box center [712, 218] width 9 height 9
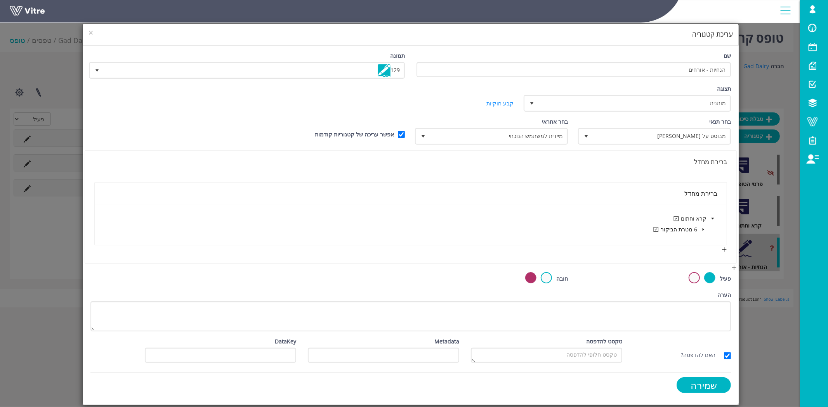
click at [699, 229] on span at bounding box center [702, 229] width 9 height 9
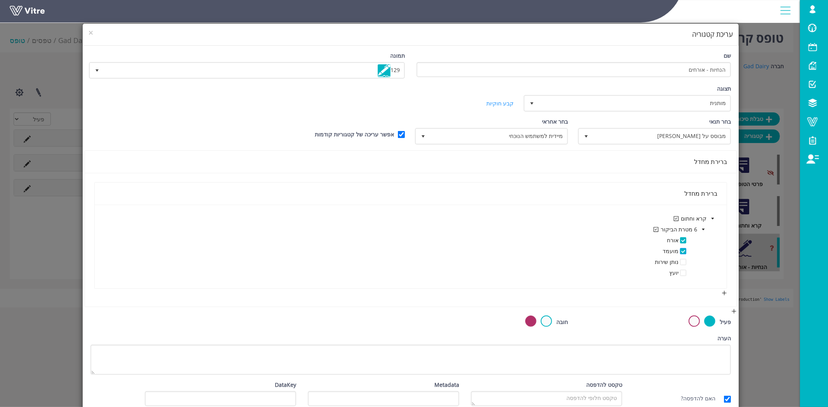
click at [683, 248] on span at bounding box center [683, 251] width 6 height 6
click at [507, 105] on link "קבע חוקיות" at bounding box center [499, 103] width 27 height 7
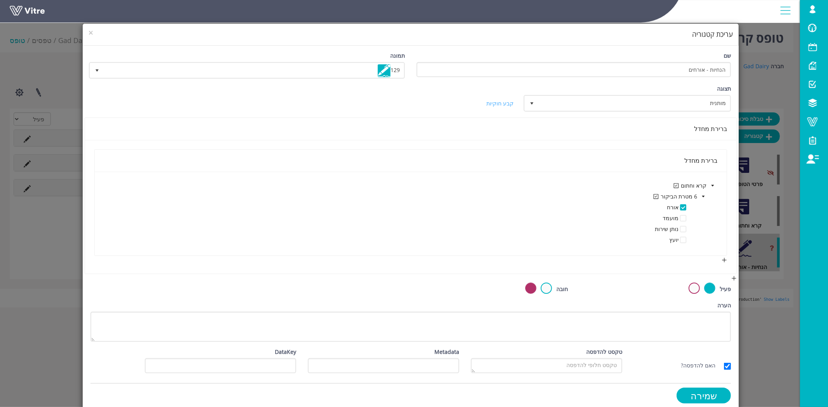
click at [507, 105] on link "קבע חוקיות" at bounding box center [499, 103] width 27 height 7
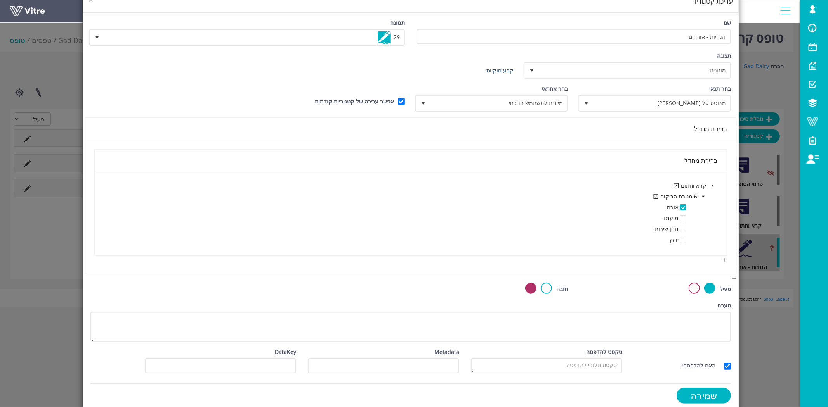
scroll to position [40, 0]
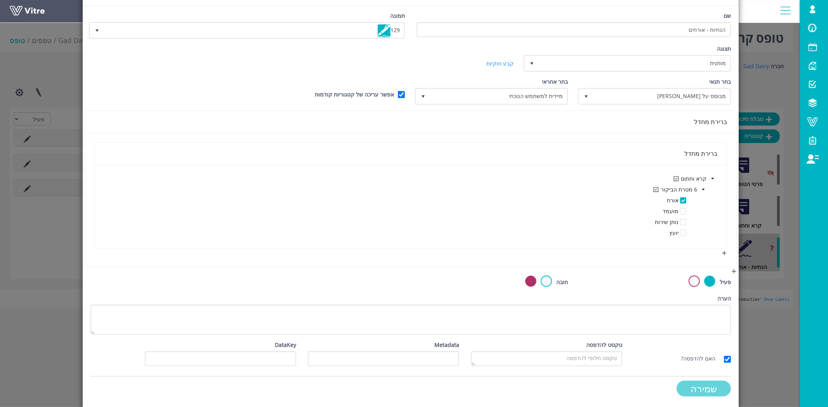
click at [714, 386] on input "שמירה" at bounding box center [703, 389] width 54 height 16
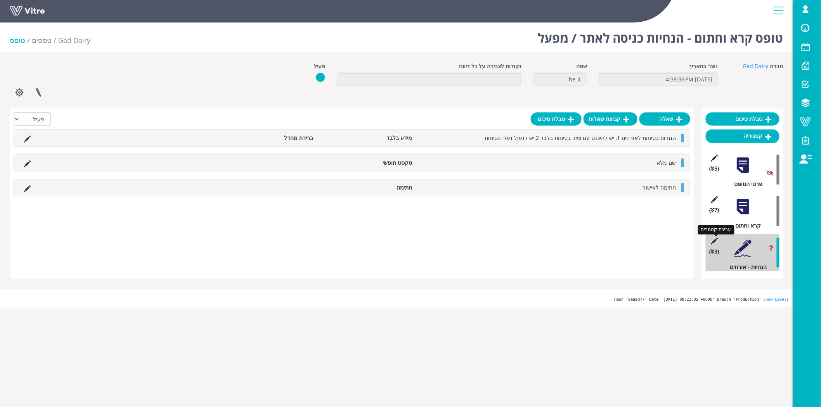
click at [714, 239] on icon at bounding box center [715, 241] width 10 height 7
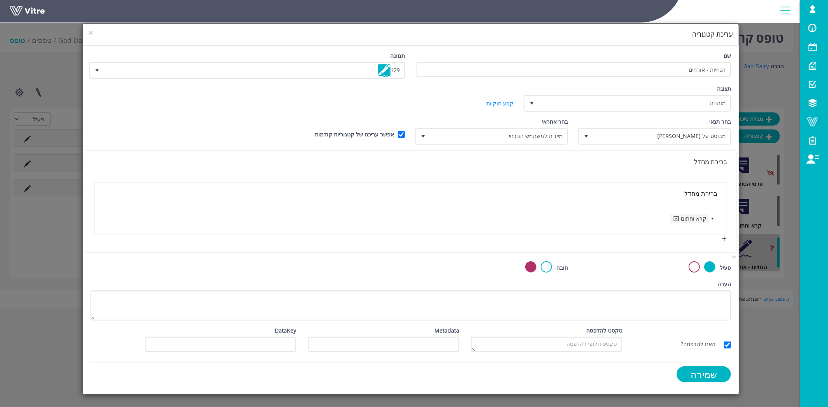
click at [703, 215] on span "קרא וחתום" at bounding box center [688, 218] width 35 height 7
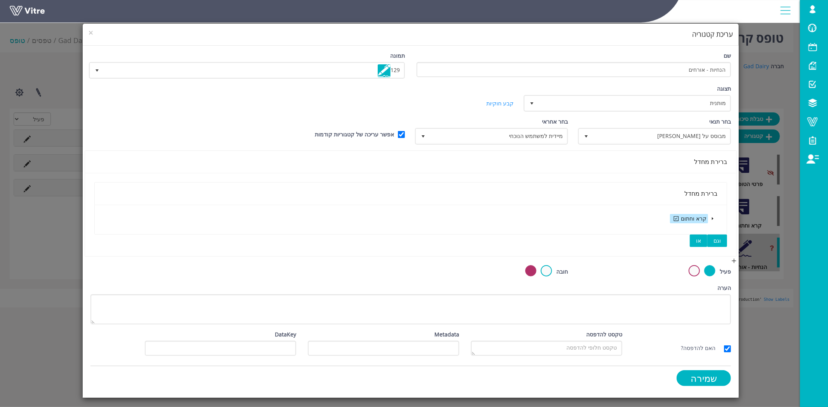
click at [722, 237] on button "וגם" at bounding box center [717, 241] width 20 height 12
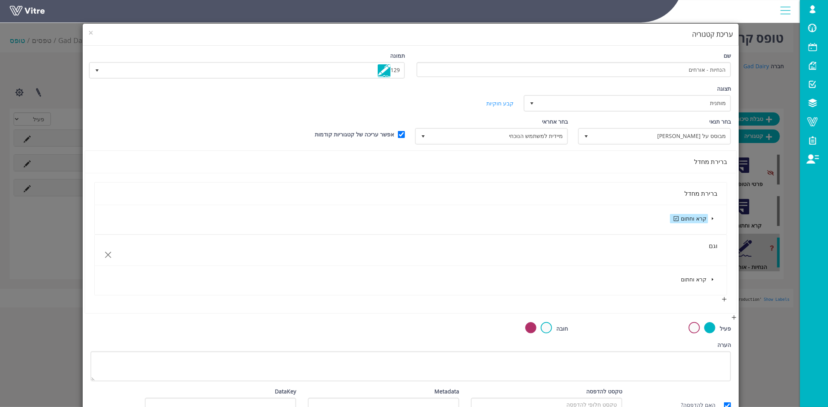
click at [112, 255] on icon "close" at bounding box center [108, 255] width 8 height 8
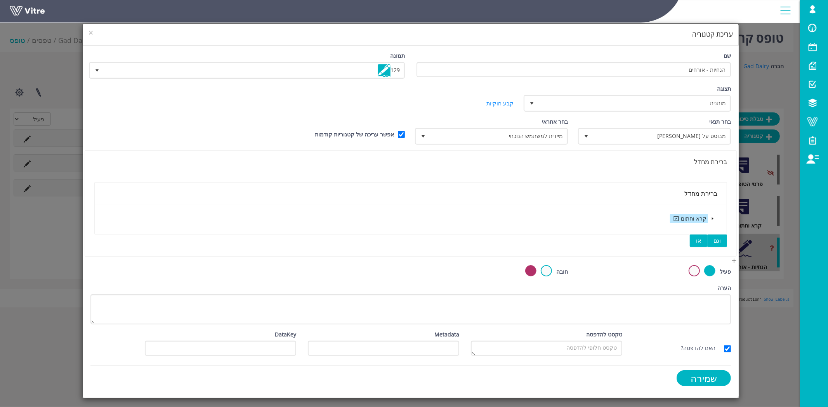
click at [701, 241] on button "או" at bounding box center [697, 241] width 17 height 12
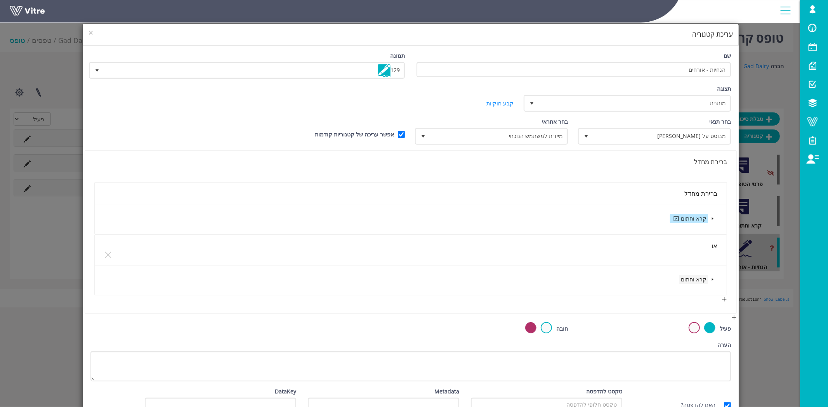
click at [700, 282] on span "קרא וחתום" at bounding box center [693, 279] width 29 height 9
click at [711, 280] on span at bounding box center [712, 279] width 9 height 9
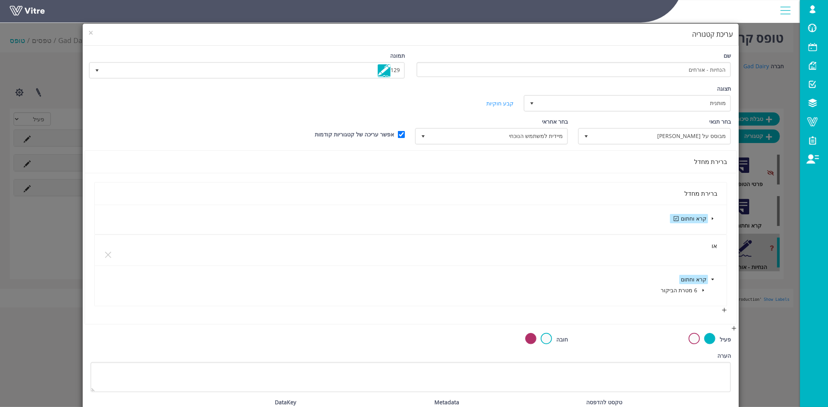
click at [701, 289] on icon "caret-down" at bounding box center [703, 291] width 4 height 4
click at [683, 311] on span at bounding box center [683, 312] width 6 height 6
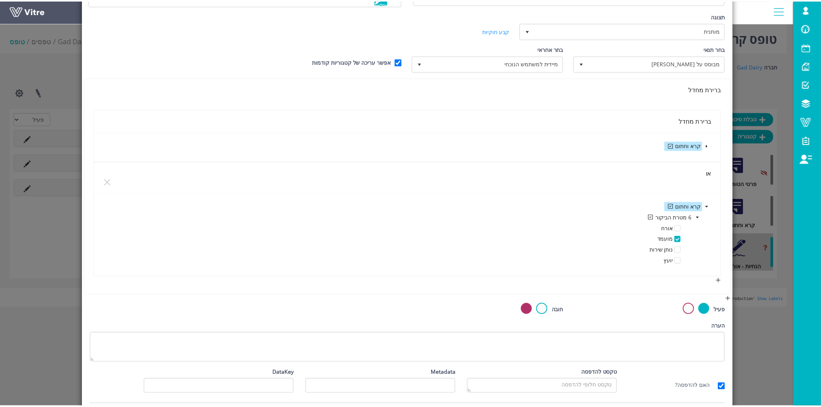
scroll to position [101, 0]
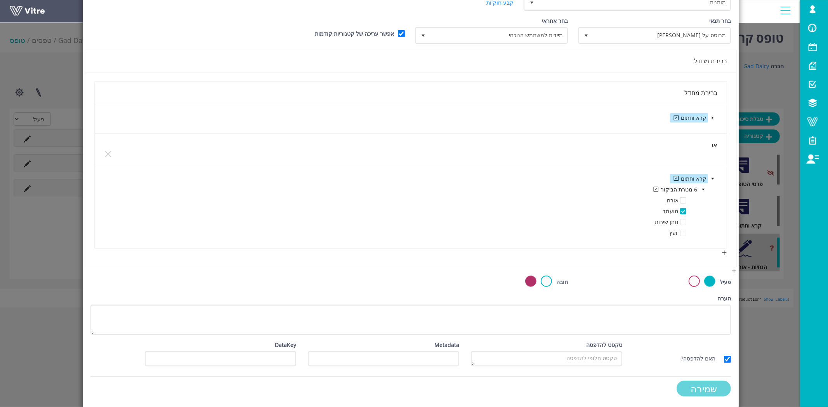
click at [703, 386] on input "שמירה" at bounding box center [703, 389] width 54 height 16
